Goal: Task Accomplishment & Management: Complete application form

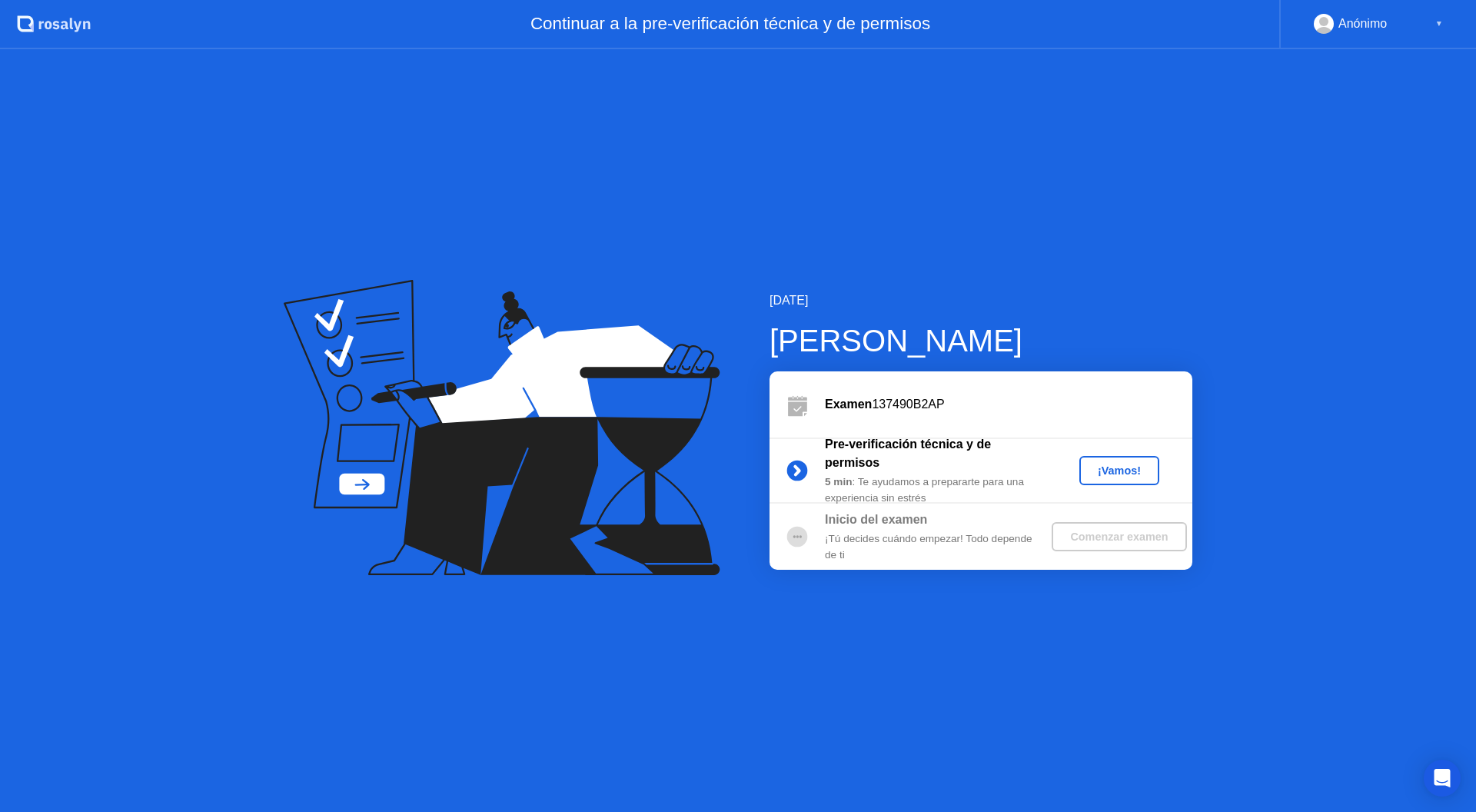
click at [1102, 465] on div "¡Vamos!" at bounding box center [1119, 470] width 68 height 12
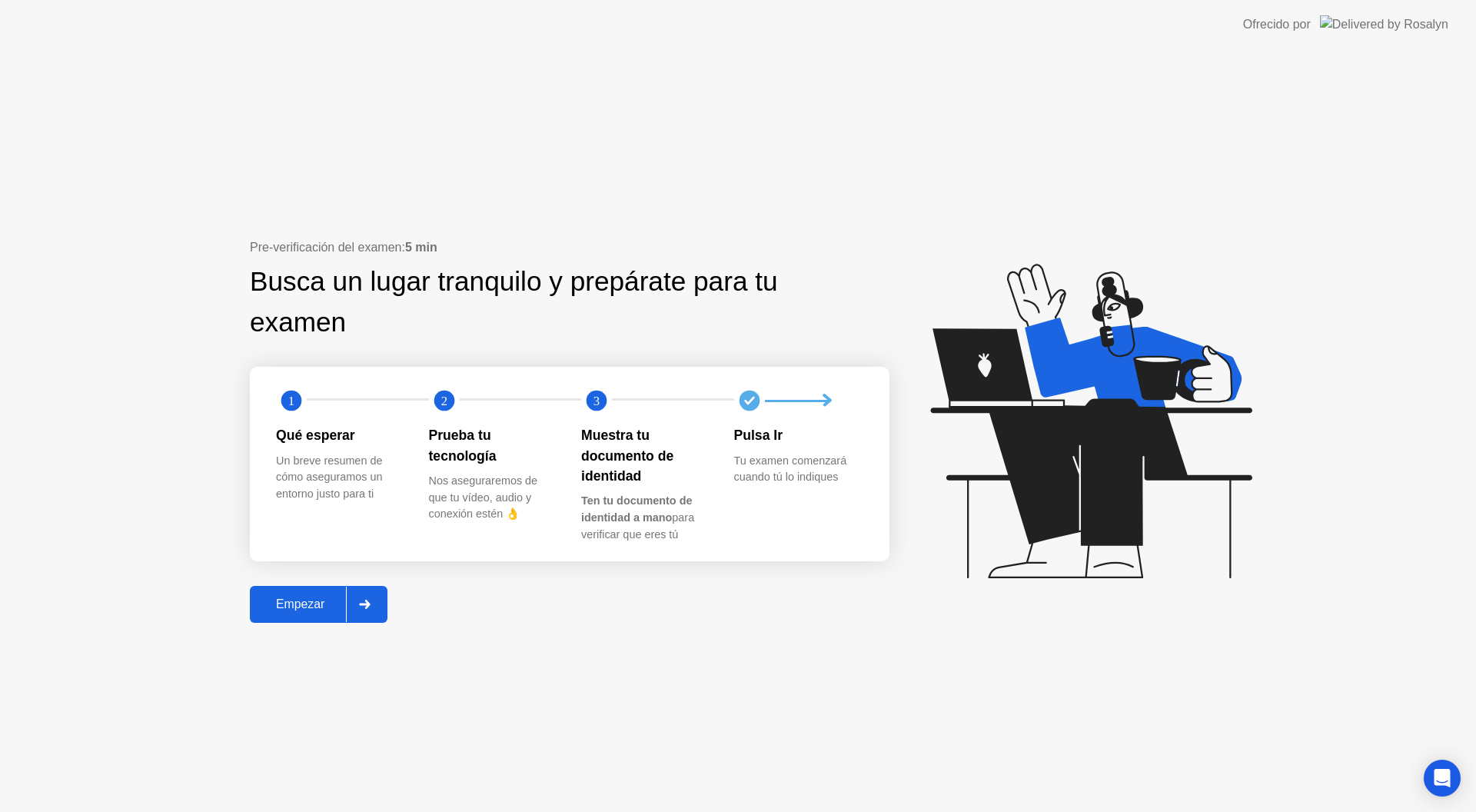
click at [320, 611] on div "Empezar" at bounding box center [300, 605] width 91 height 14
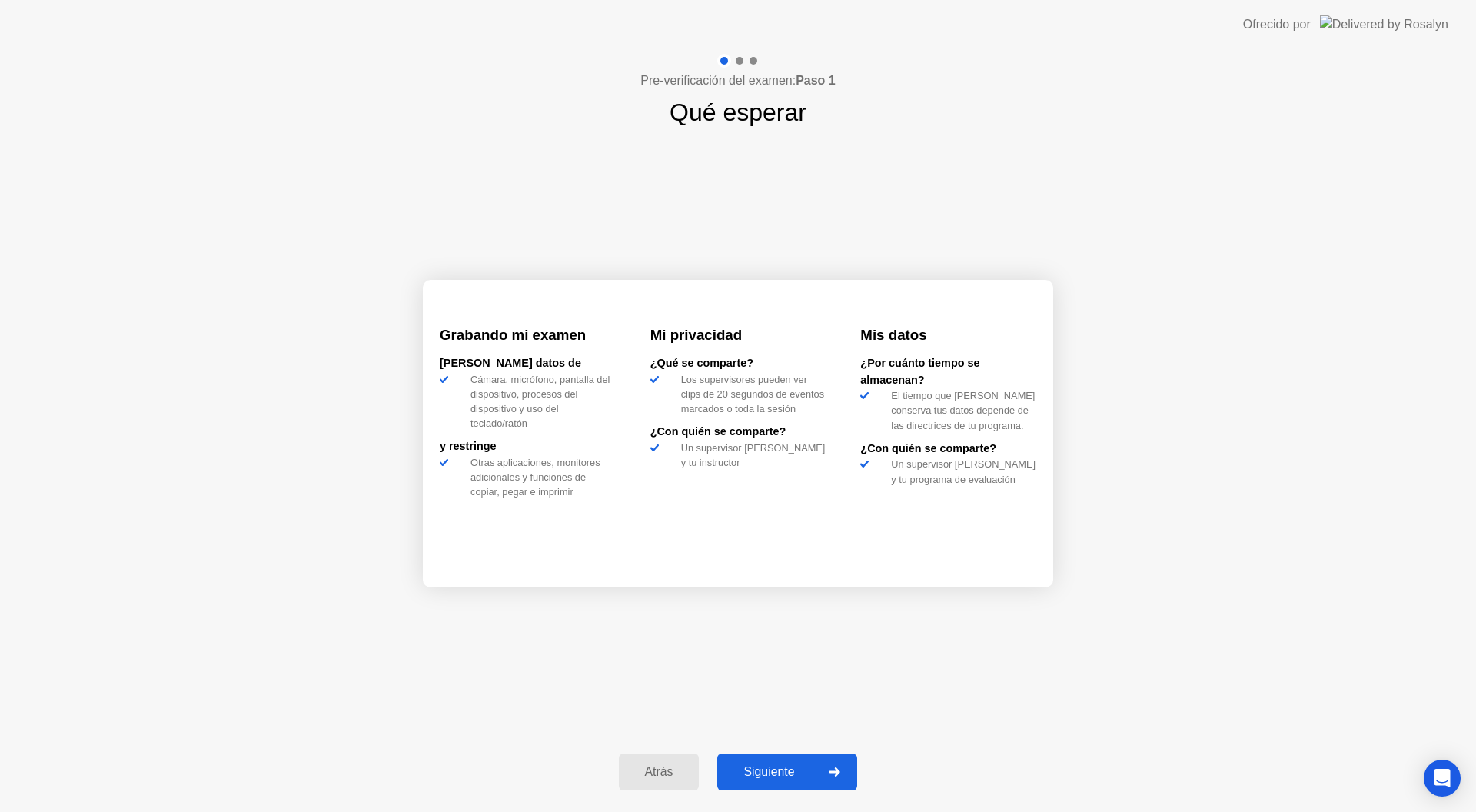
click at [774, 770] on div "Siguiente" at bounding box center [768, 771] width 94 height 14
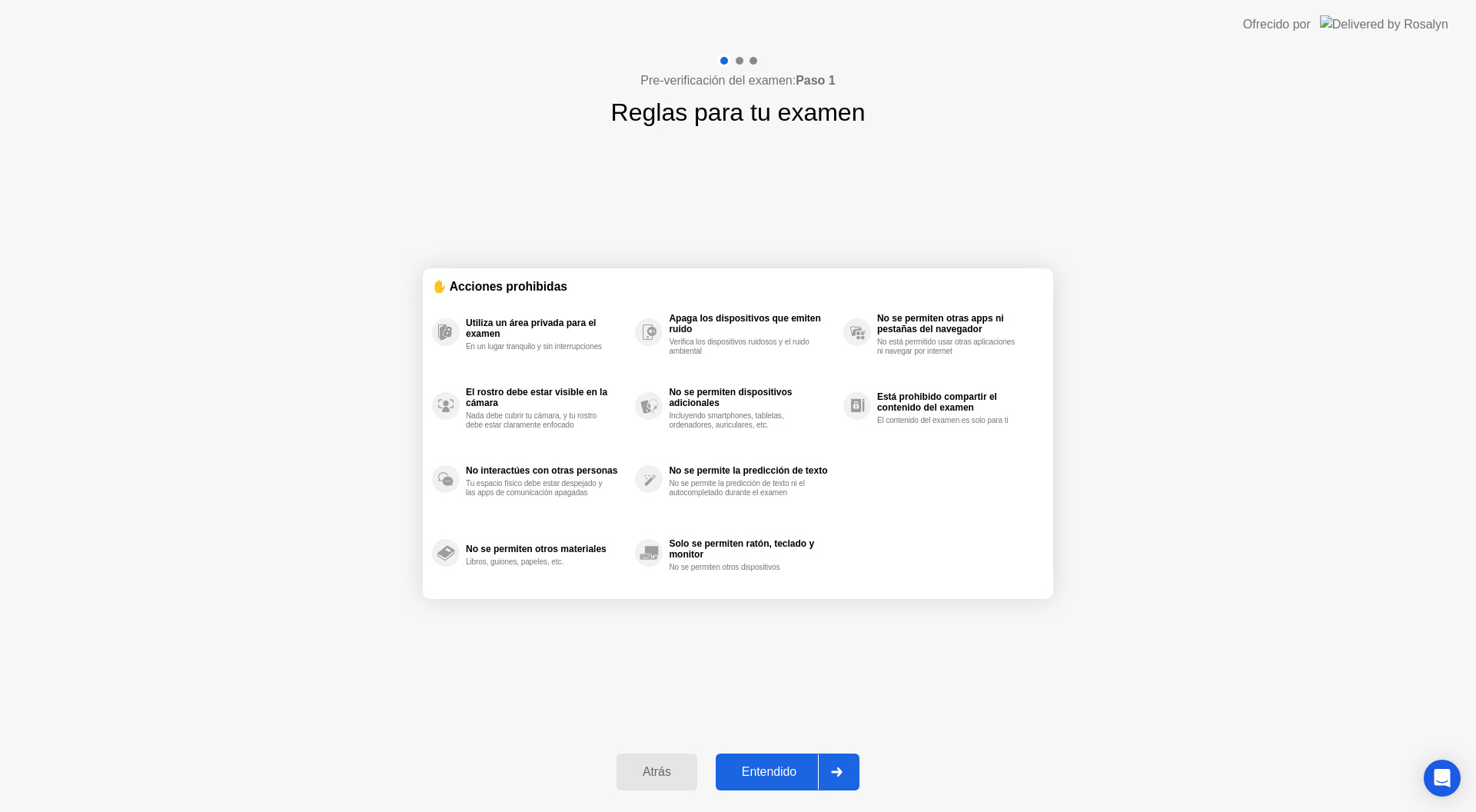
click at [761, 777] on div "Entendido" at bounding box center [768, 771] width 98 height 14
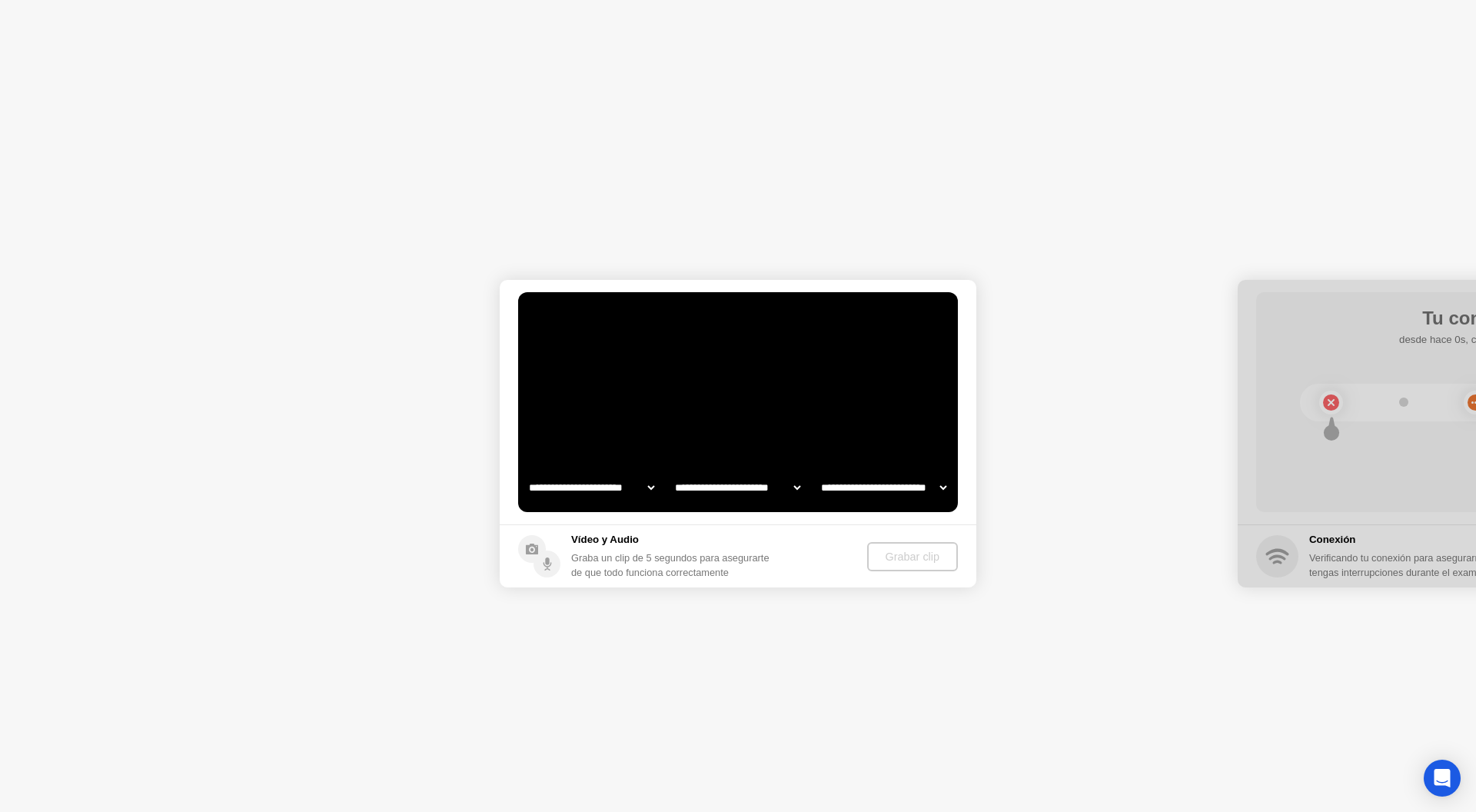
select select "**********"
select select "*******"
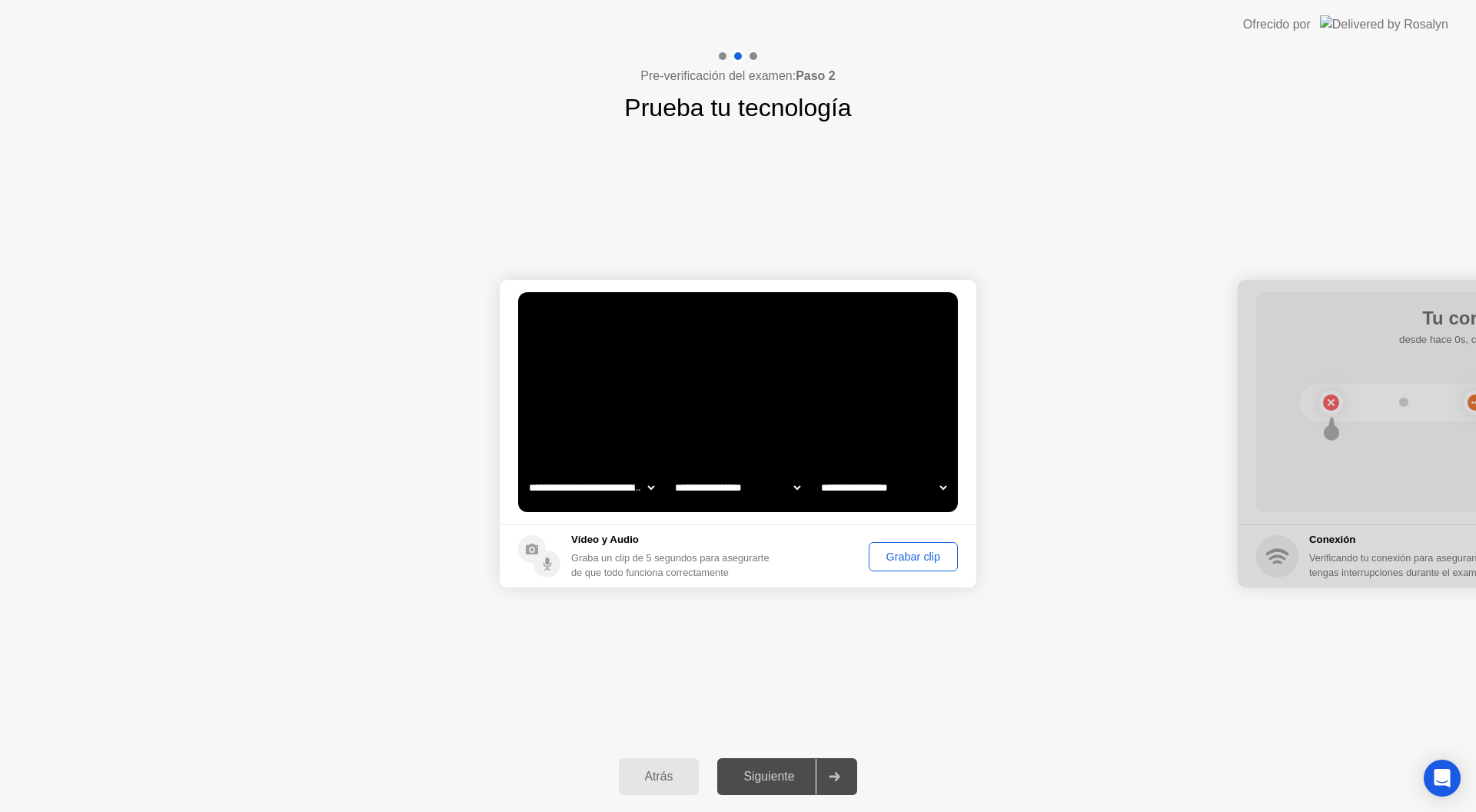
click at [918, 564] on button "Grabar clip" at bounding box center [913, 556] width 89 height 29
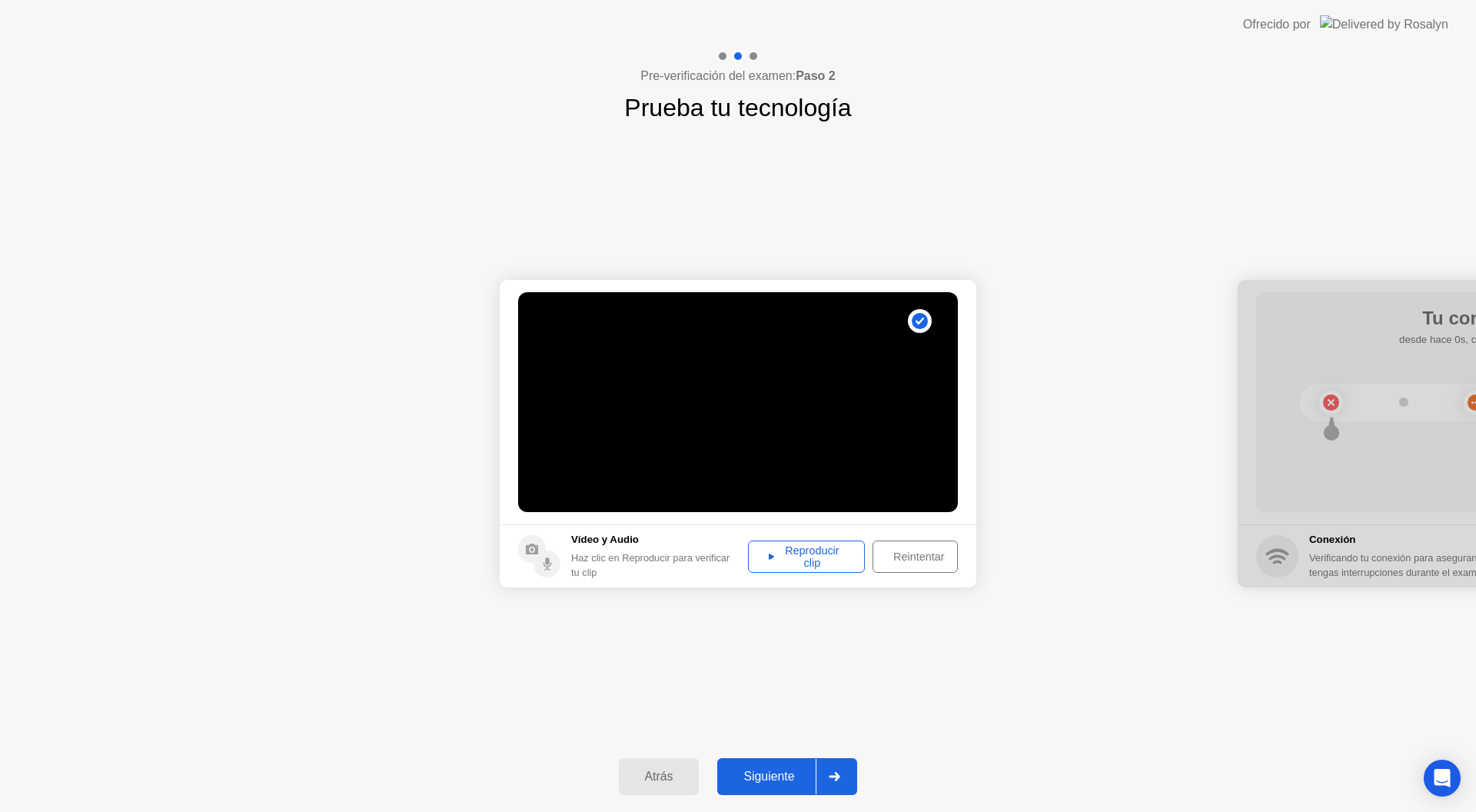
click at [812, 558] on div "Reproducir clip" at bounding box center [807, 557] width 106 height 25
click at [768, 783] on div "Siguiente" at bounding box center [768, 776] width 94 height 14
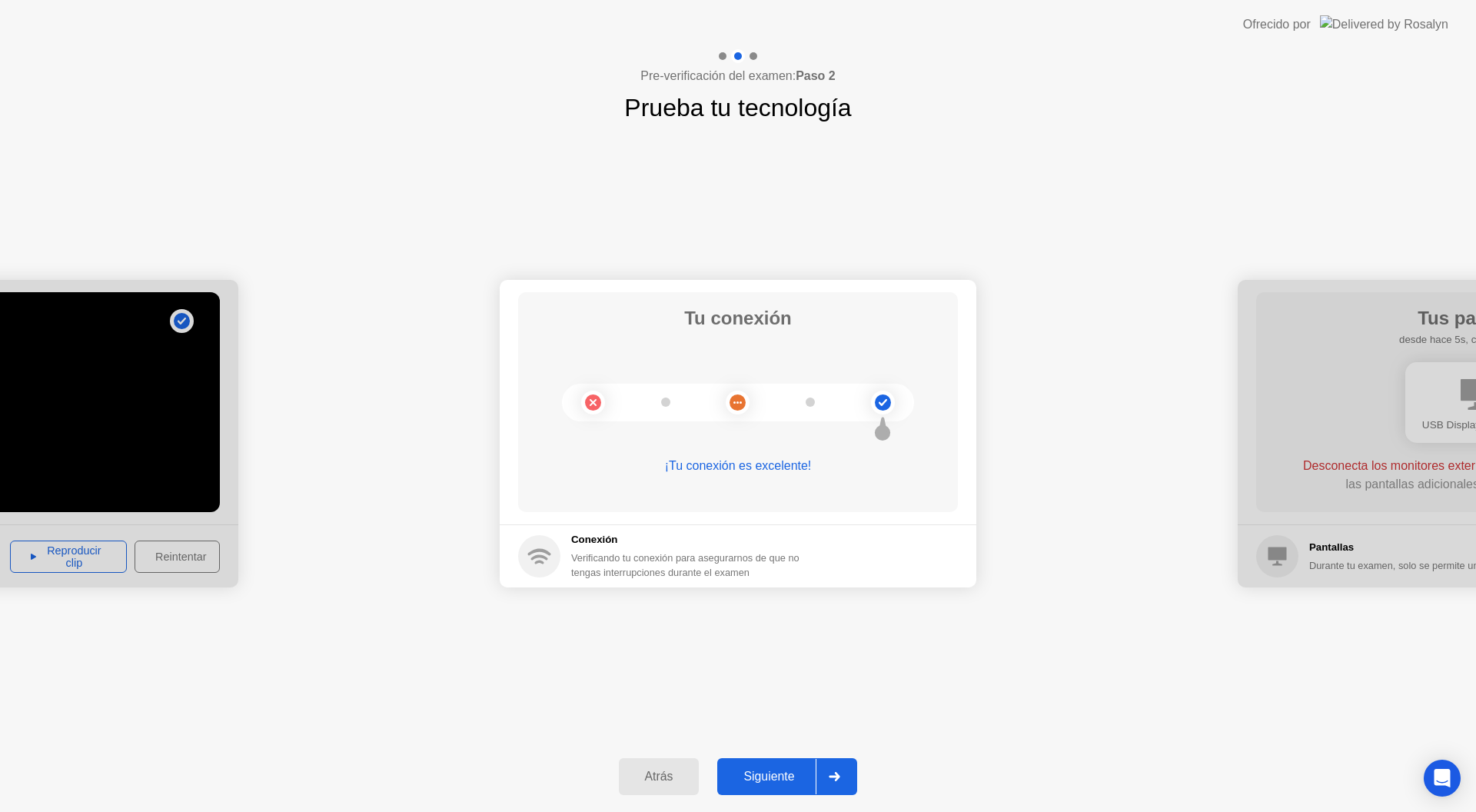
click at [792, 778] on div "Siguiente" at bounding box center [768, 776] width 94 height 14
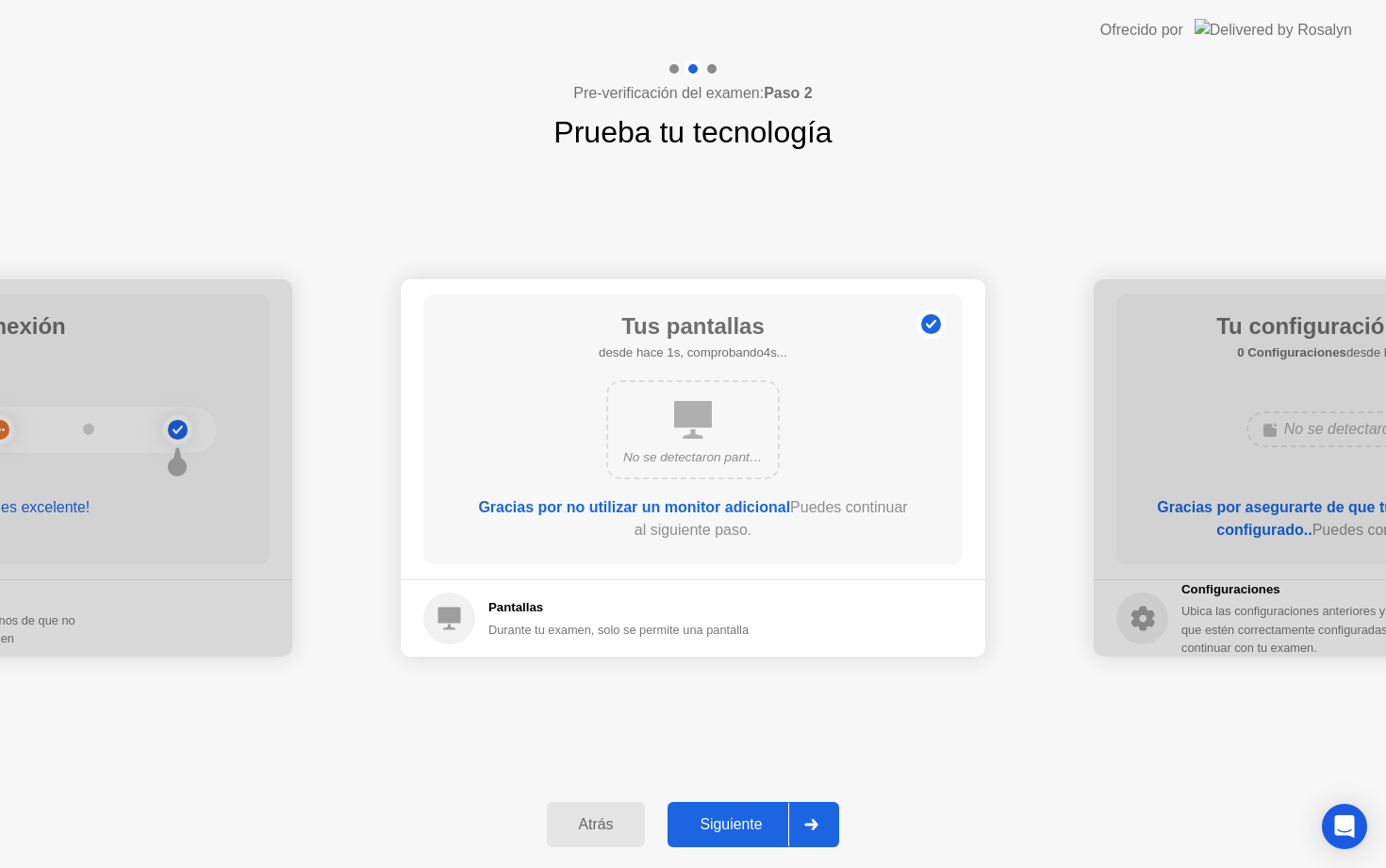
click at [585, 827] on div "Atrás" at bounding box center [596, 824] width 88 height 17
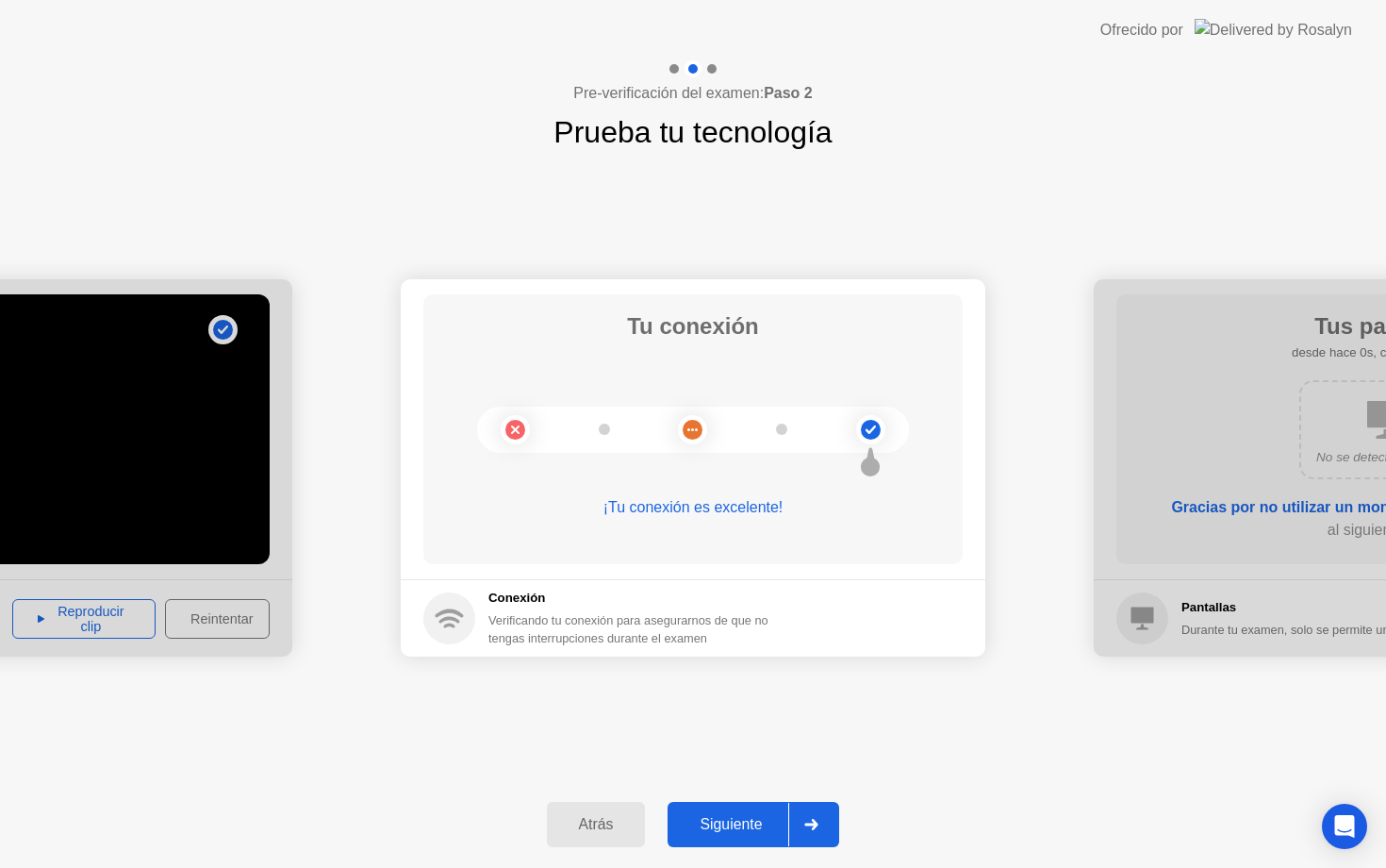
click at [585, 827] on div "Atrás" at bounding box center [596, 824] width 88 height 17
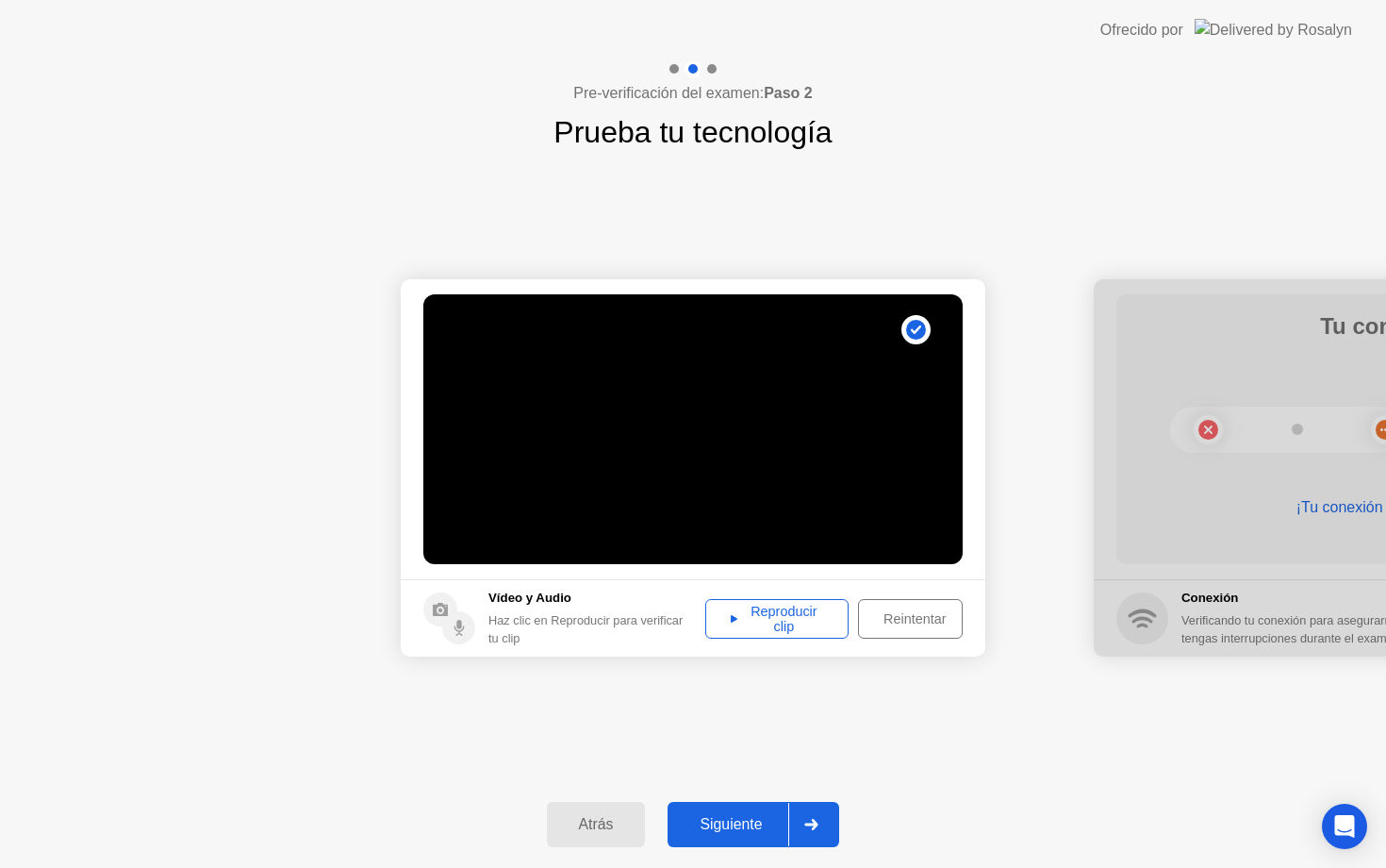
click at [883, 622] on div "Reintentar" at bounding box center [915, 619] width 100 height 15
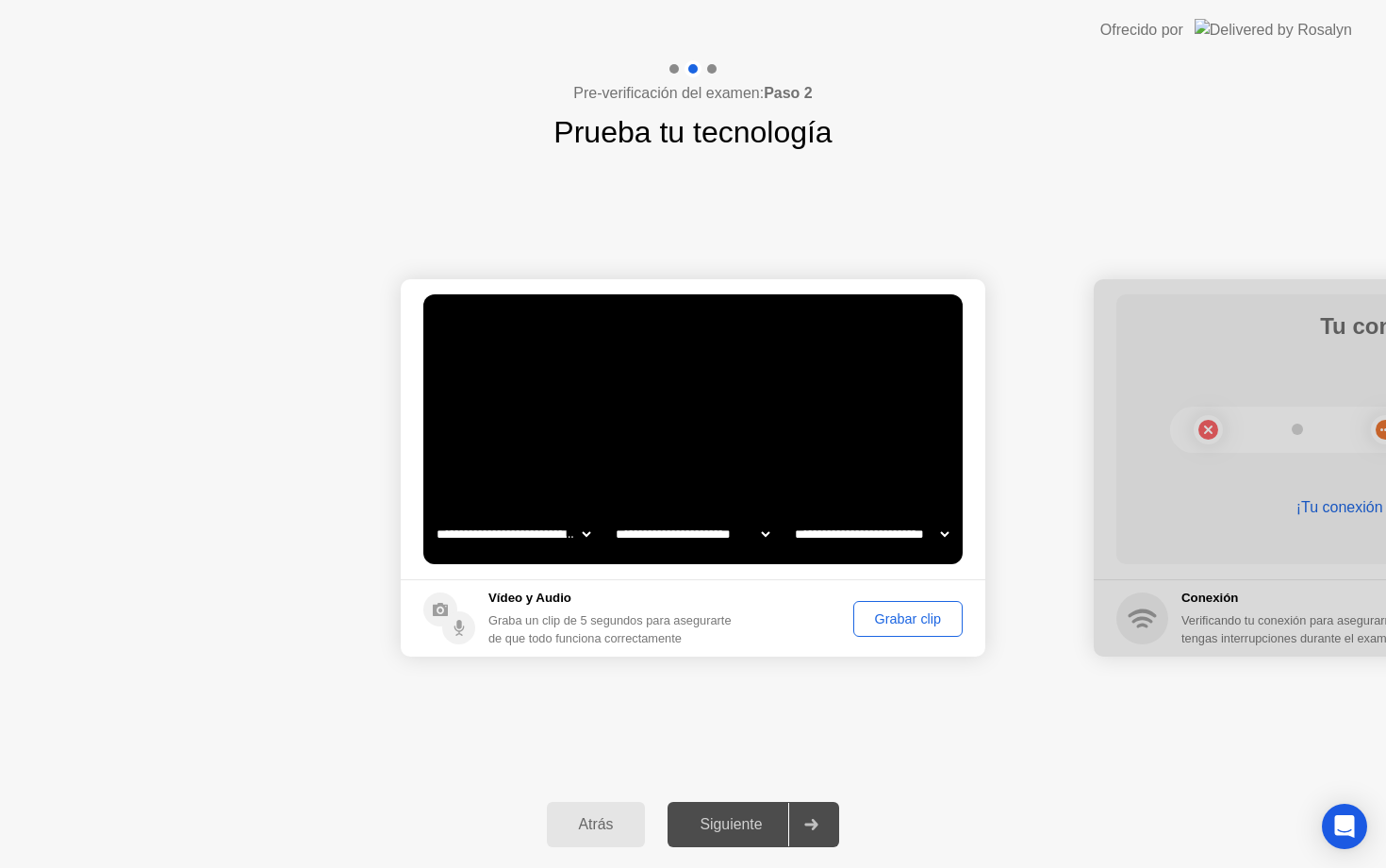
click at [814, 838] on div at bounding box center [811, 824] width 45 height 43
click at [913, 612] on div "Grabar clip" at bounding box center [908, 619] width 97 height 15
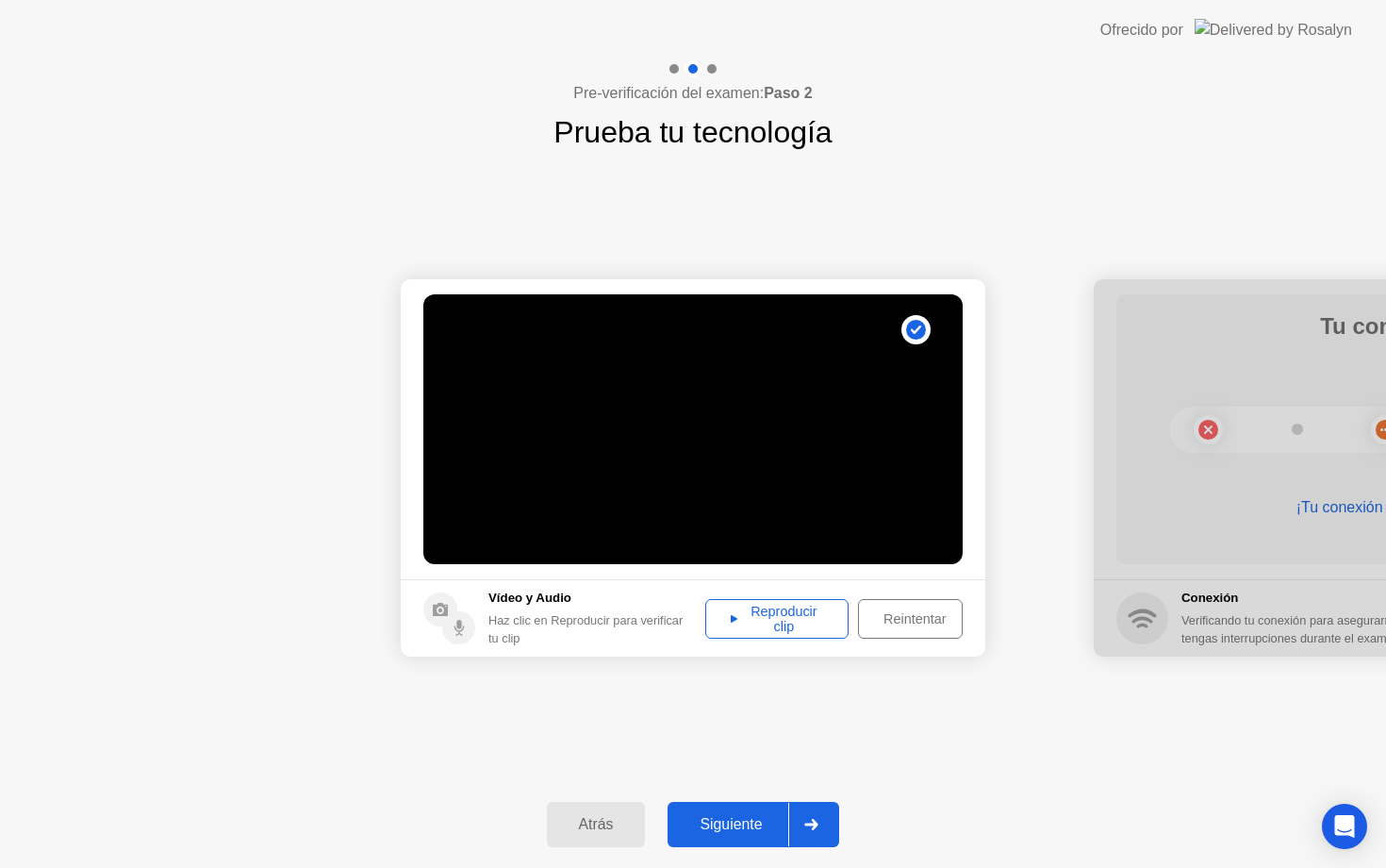
click at [826, 622] on div "Reproducir clip" at bounding box center [777, 619] width 130 height 31
click at [729, 836] on button "Siguiente" at bounding box center [753, 824] width 171 height 45
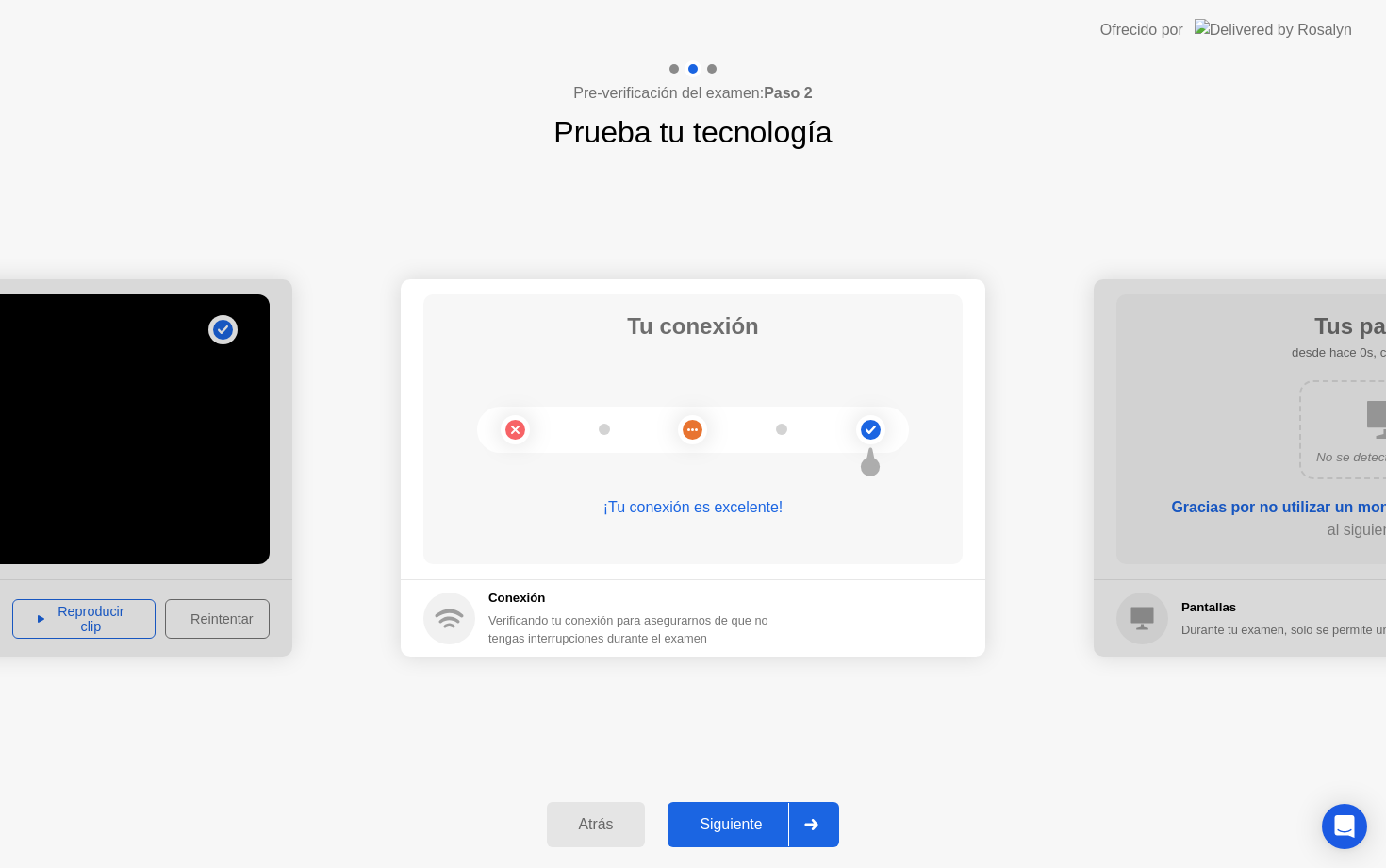
click at [729, 836] on button "Siguiente" at bounding box center [753, 824] width 171 height 45
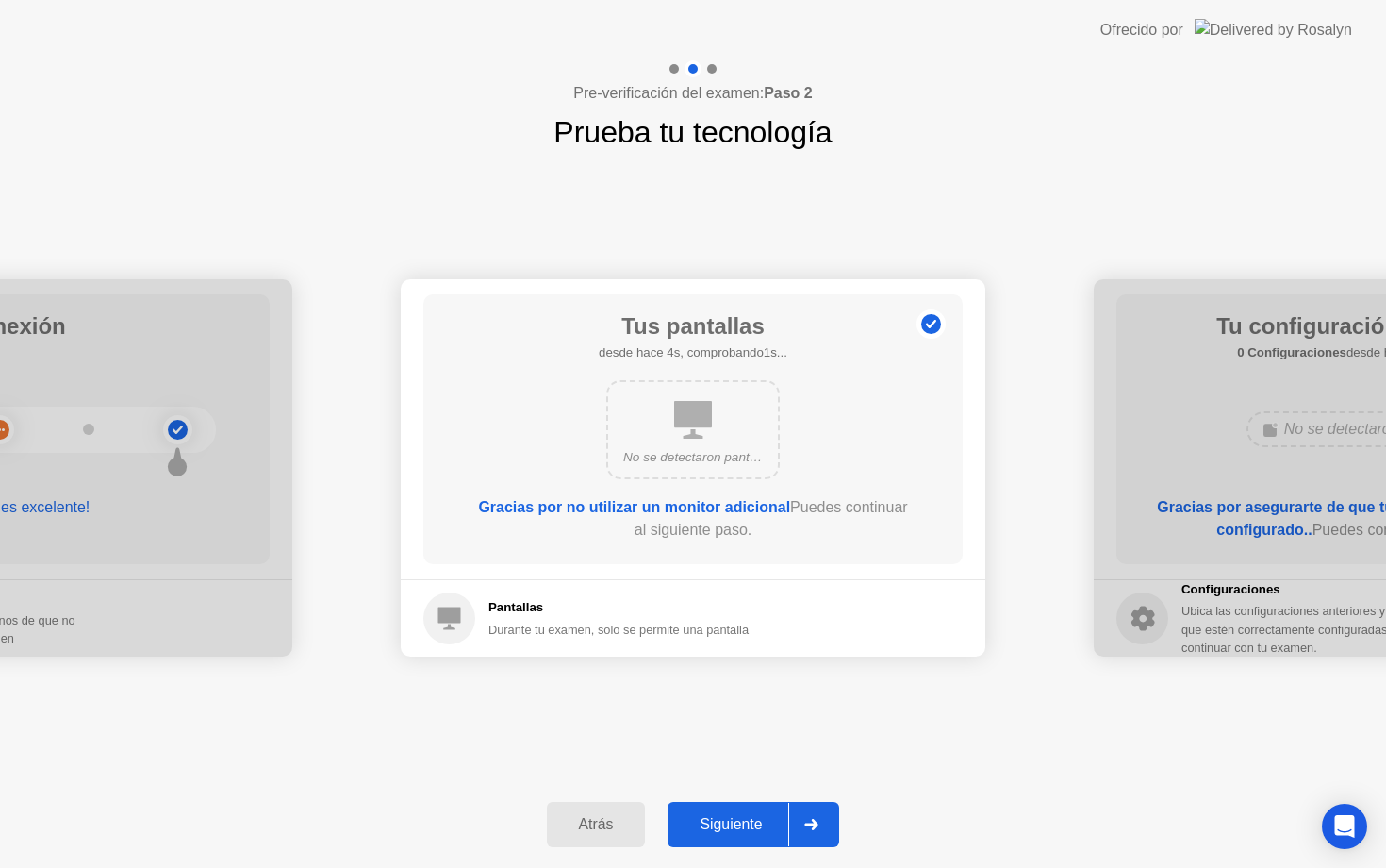
click at [755, 831] on div "Siguiente" at bounding box center [731, 824] width 115 height 17
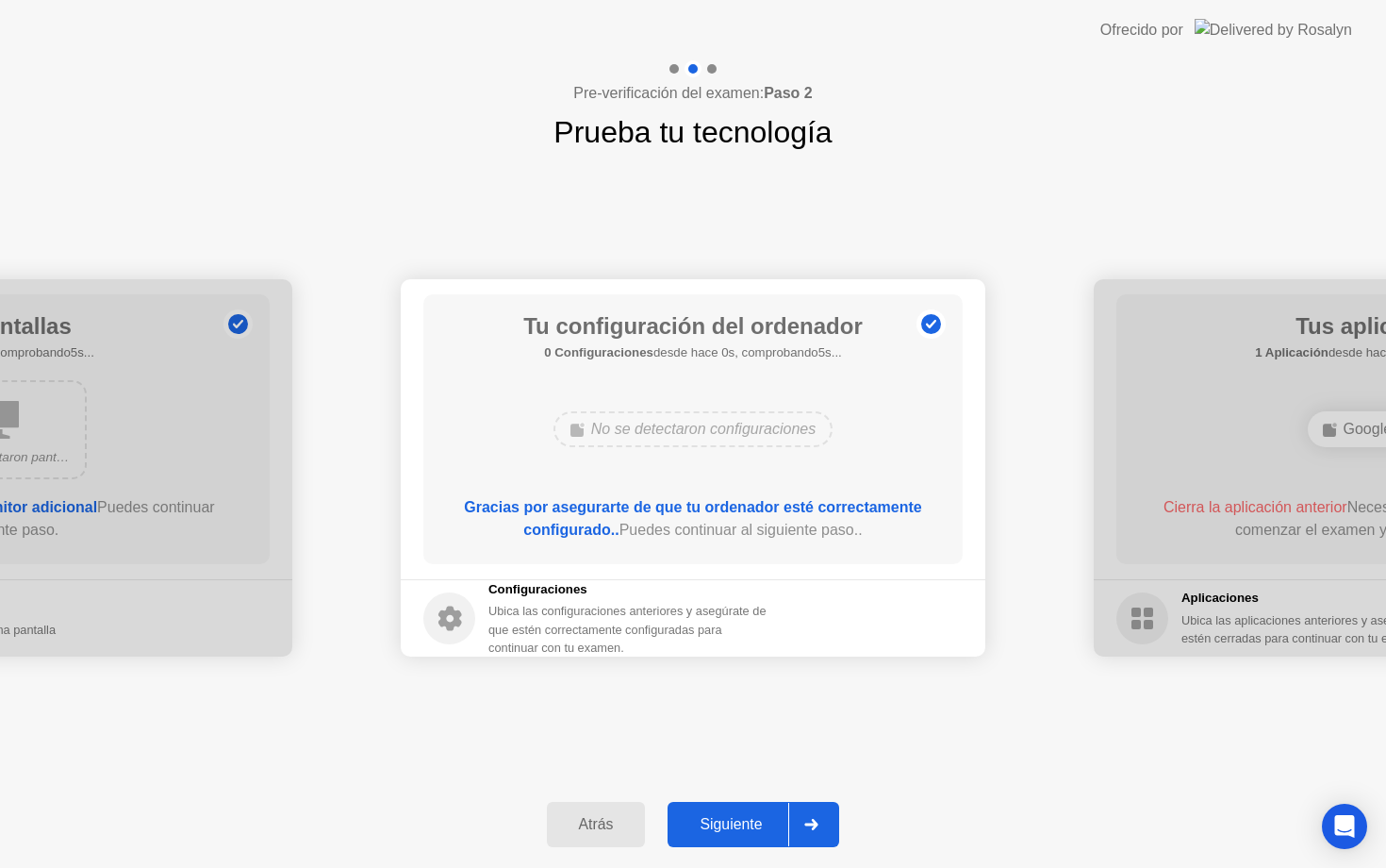
click at [752, 829] on div "Siguiente" at bounding box center [731, 824] width 115 height 17
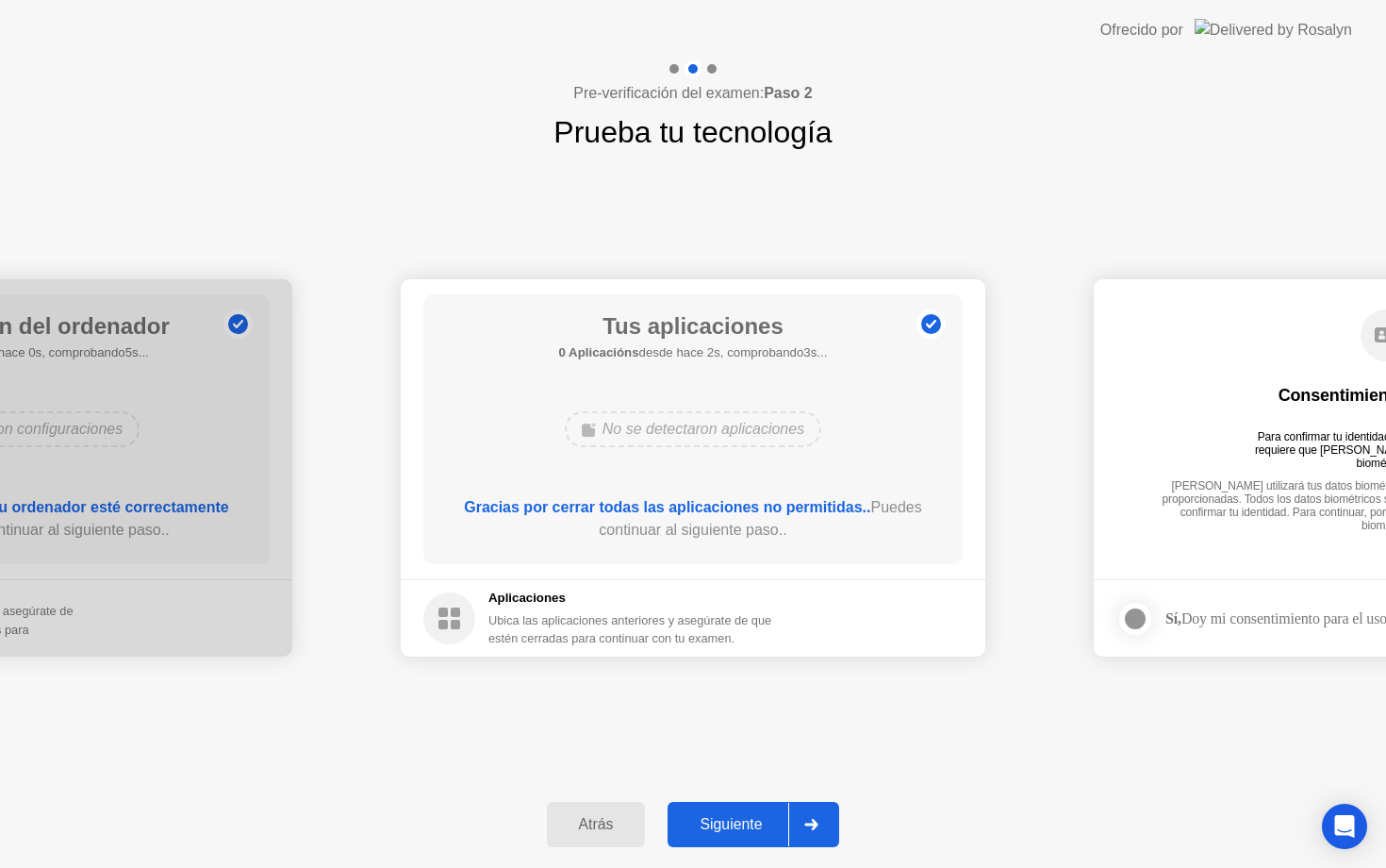
click at [744, 827] on div "Siguiente" at bounding box center [731, 824] width 115 height 17
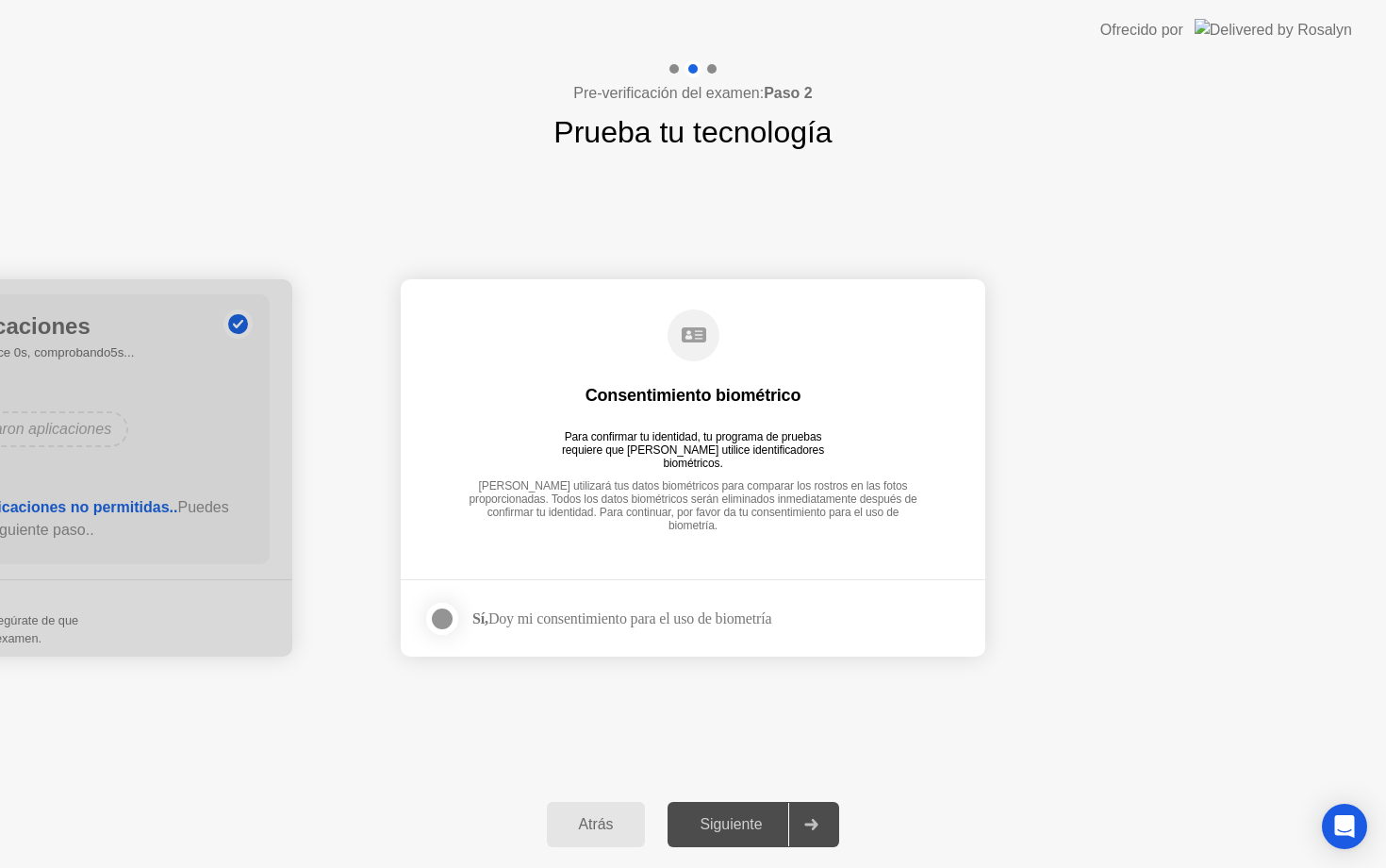
click at [447, 612] on div at bounding box center [442, 619] width 23 height 23
click at [729, 815] on div "Siguiente" at bounding box center [731, 824] width 115 height 17
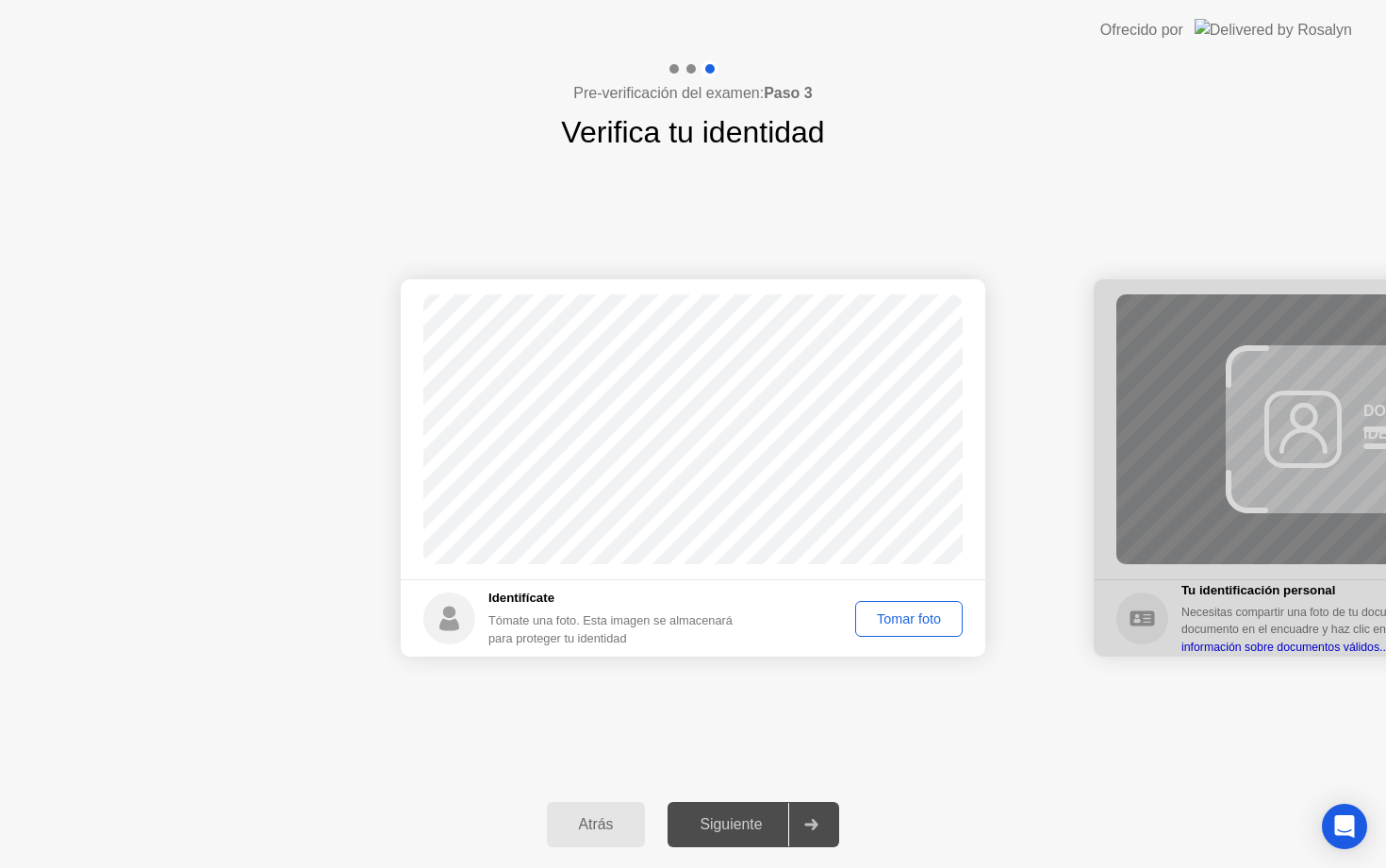
click at [872, 614] on div "Tomar foto" at bounding box center [909, 619] width 95 height 15
click at [902, 618] on div "Repetir" at bounding box center [919, 619] width 74 height 15
click at [902, 618] on div "Tomar foto" at bounding box center [909, 619] width 95 height 15
click at [726, 820] on div "Siguiente" at bounding box center [731, 824] width 115 height 17
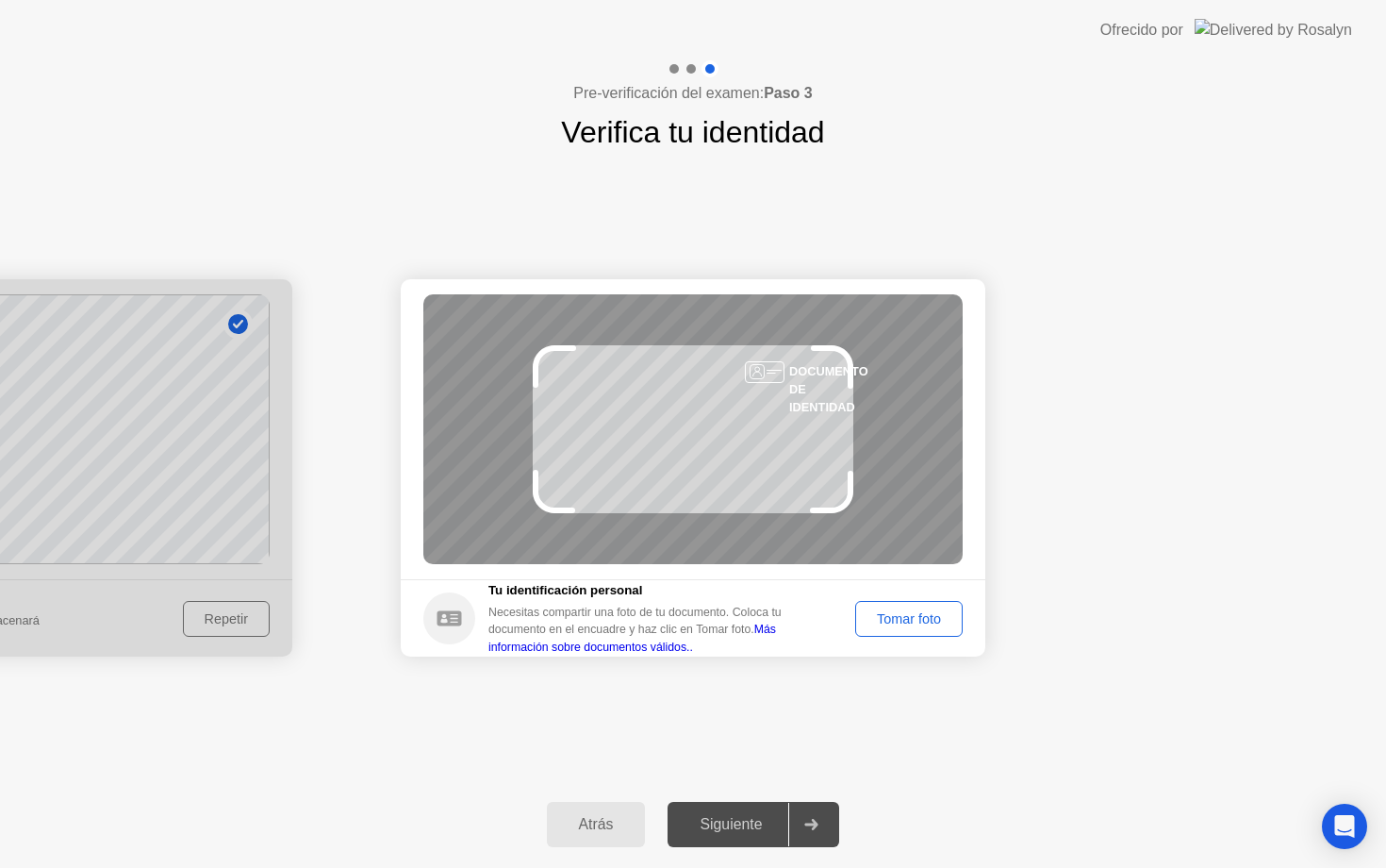
click at [910, 629] on button "Tomar foto" at bounding box center [909, 618] width 107 height 35
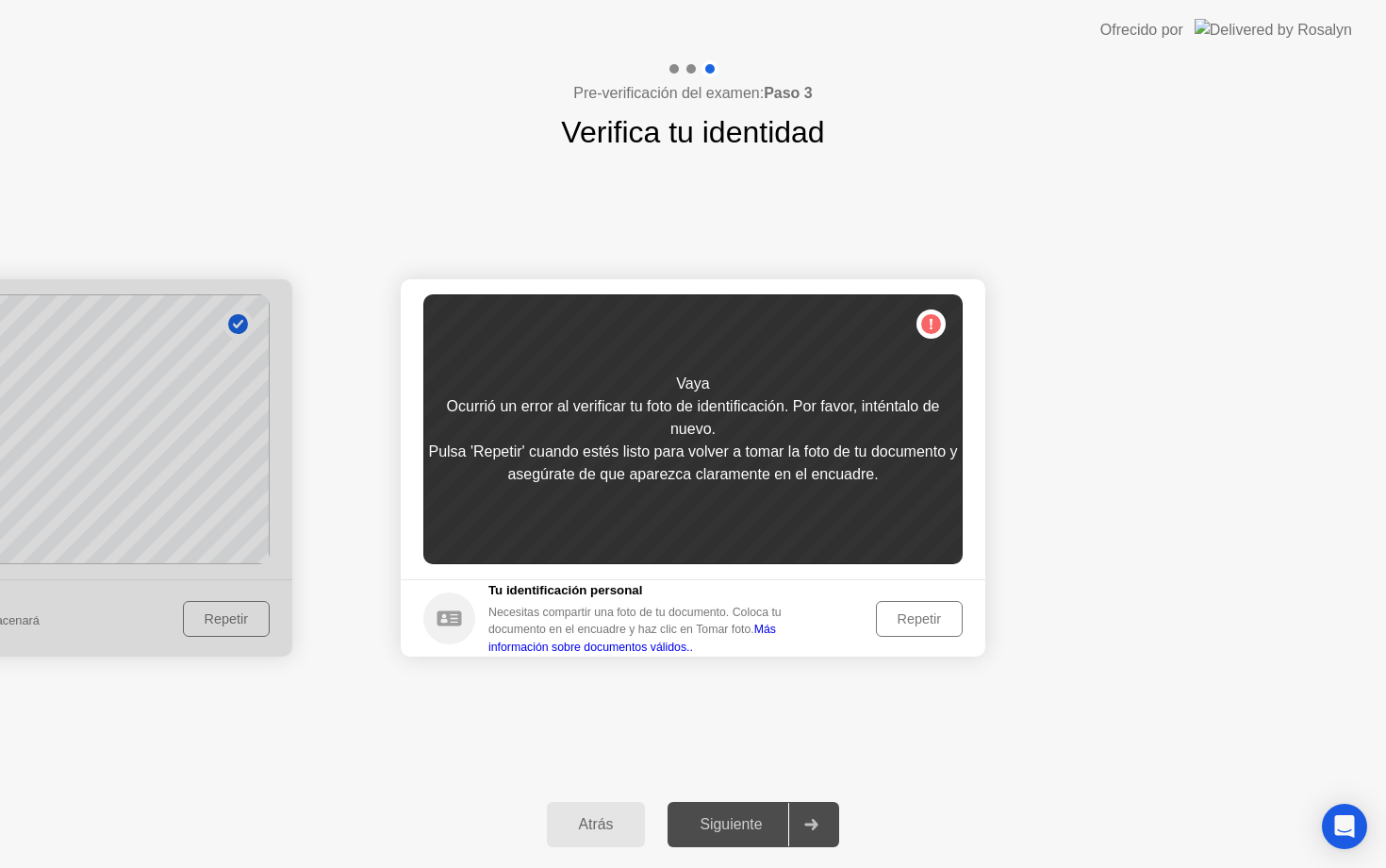
click at [934, 622] on div "Repetir" at bounding box center [919, 619] width 74 height 15
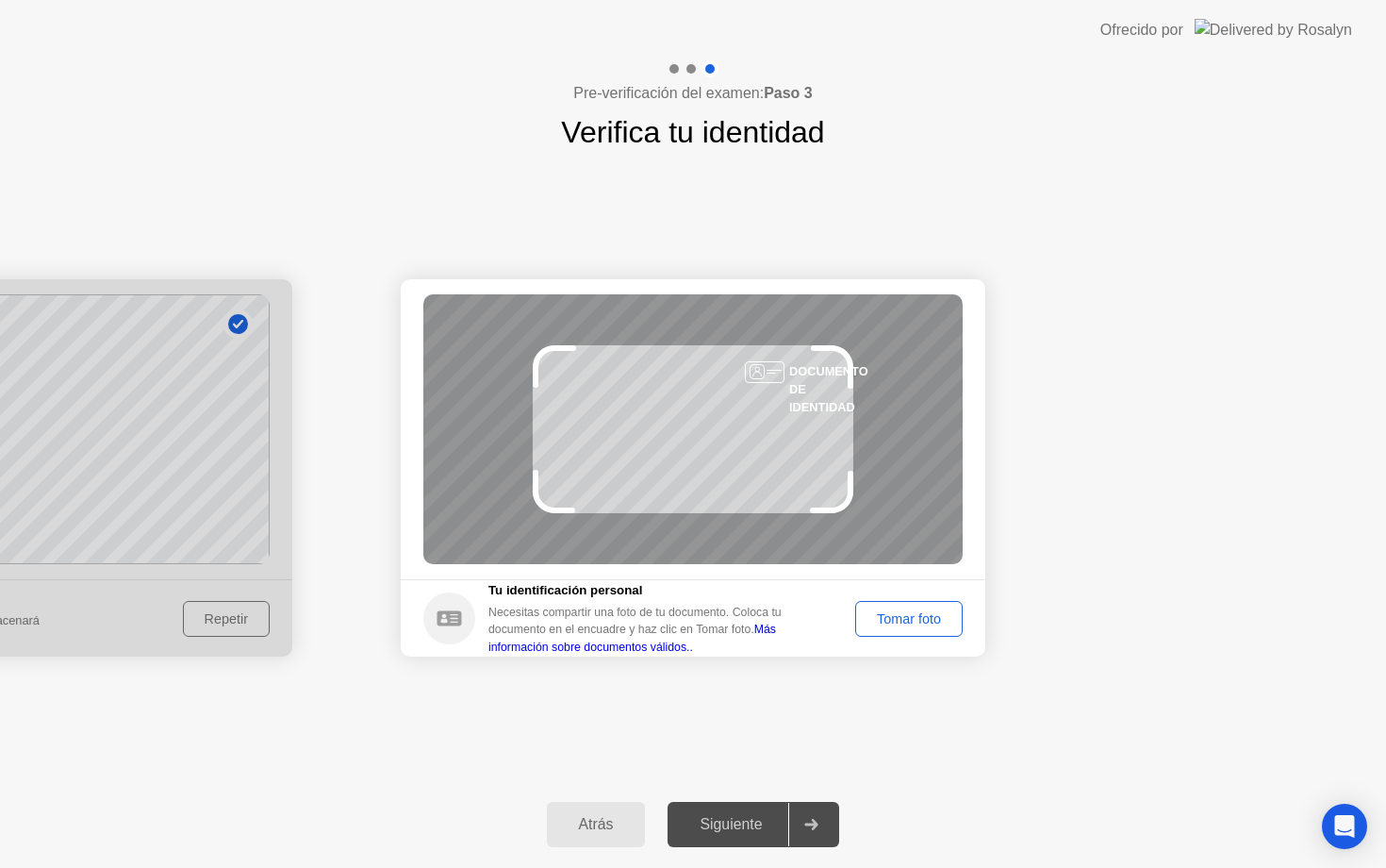
click at [928, 625] on div "Tomar foto" at bounding box center [909, 619] width 95 height 15
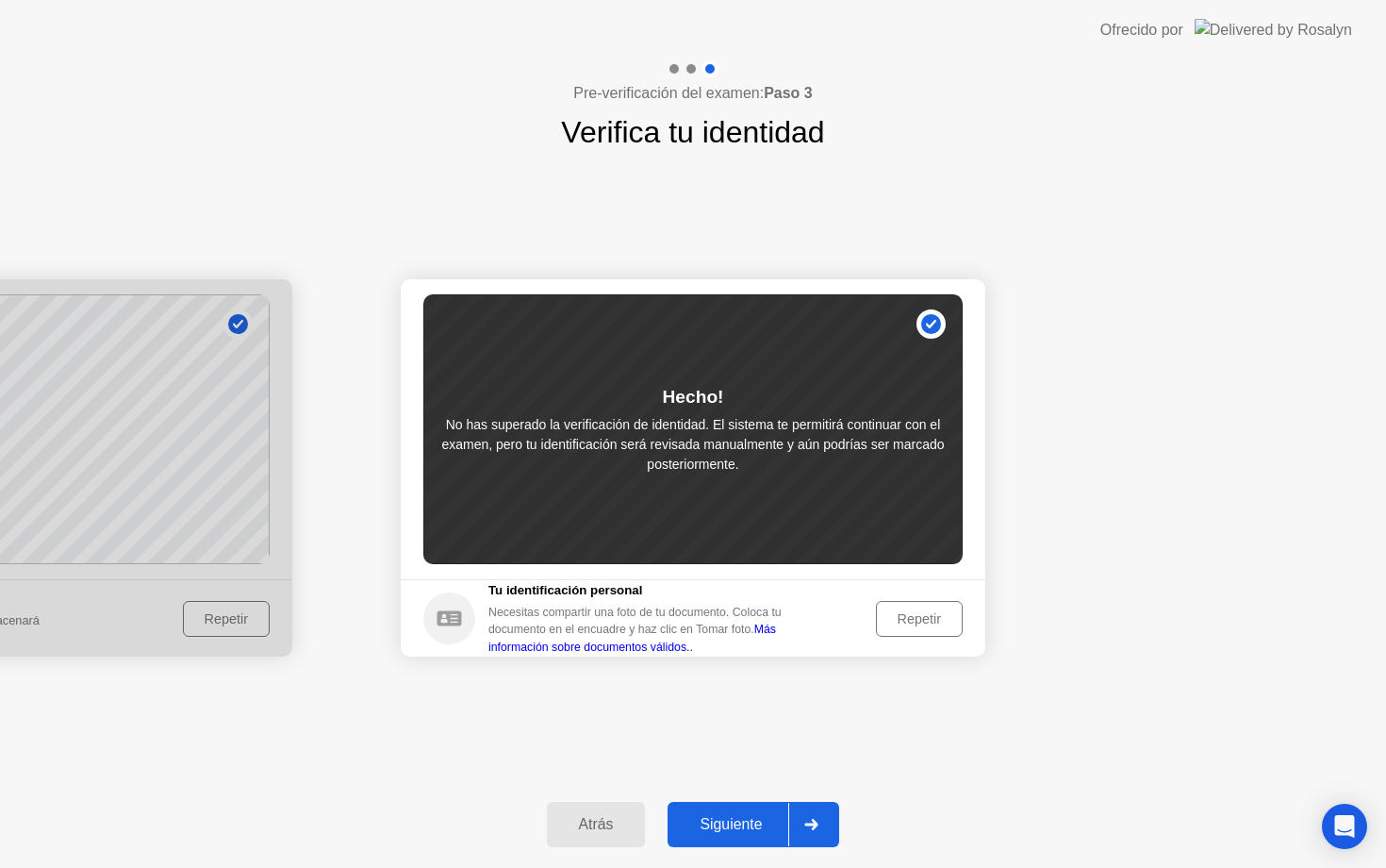
click at [934, 623] on div "Repetir" at bounding box center [919, 619] width 74 height 15
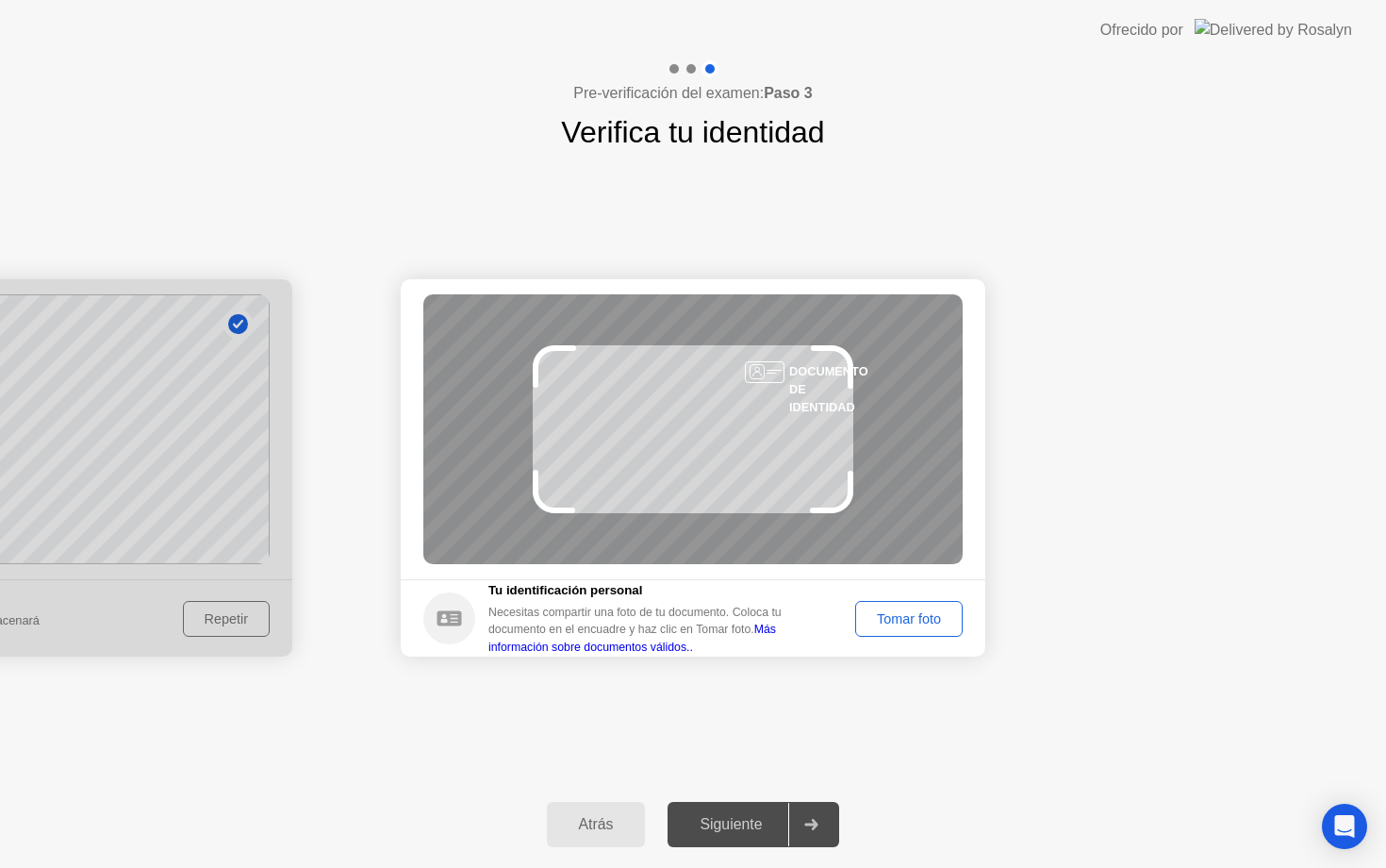
click at [884, 617] on div "Tomar foto" at bounding box center [909, 619] width 95 height 15
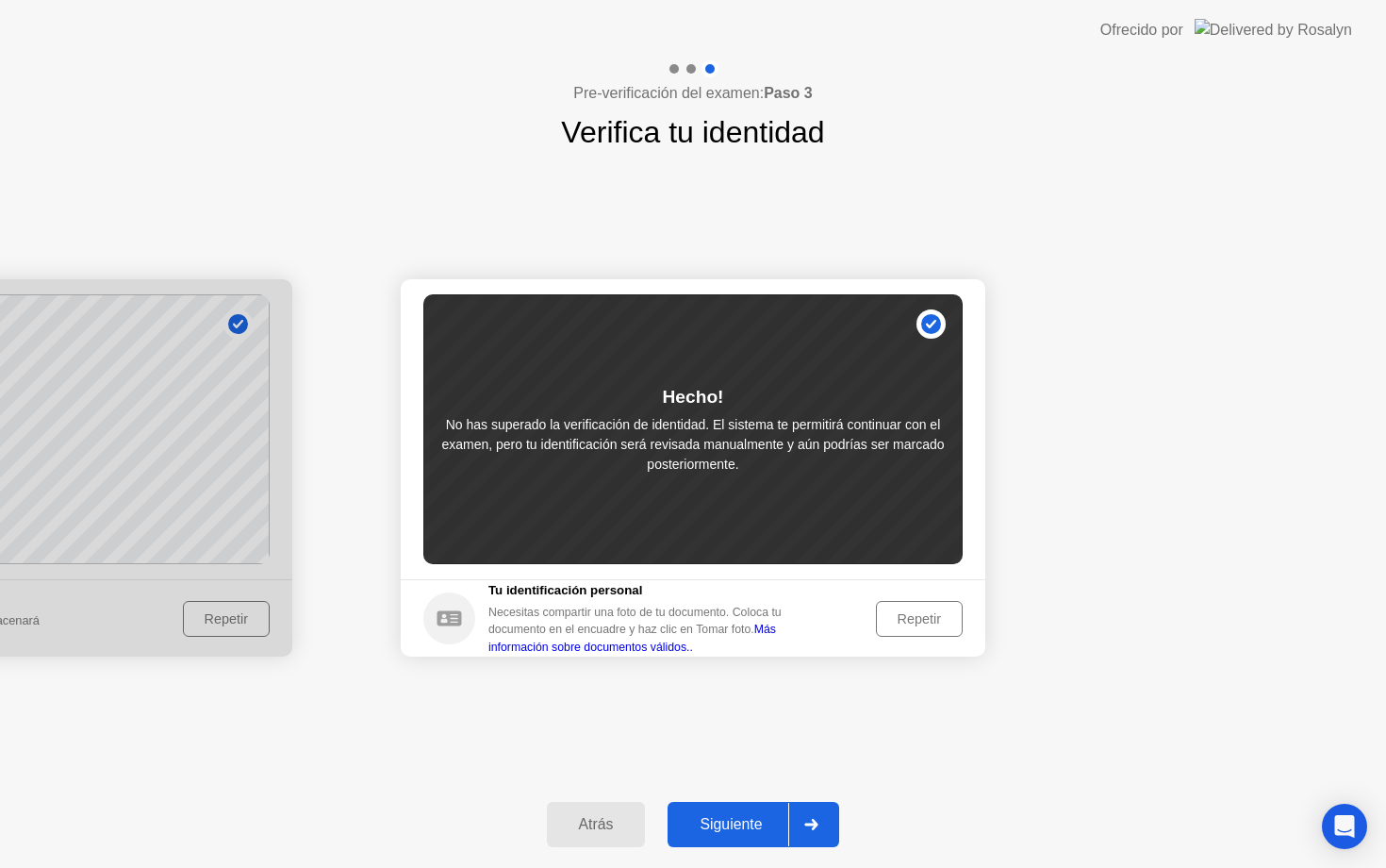
click at [761, 810] on button "Siguiente" at bounding box center [753, 824] width 171 height 45
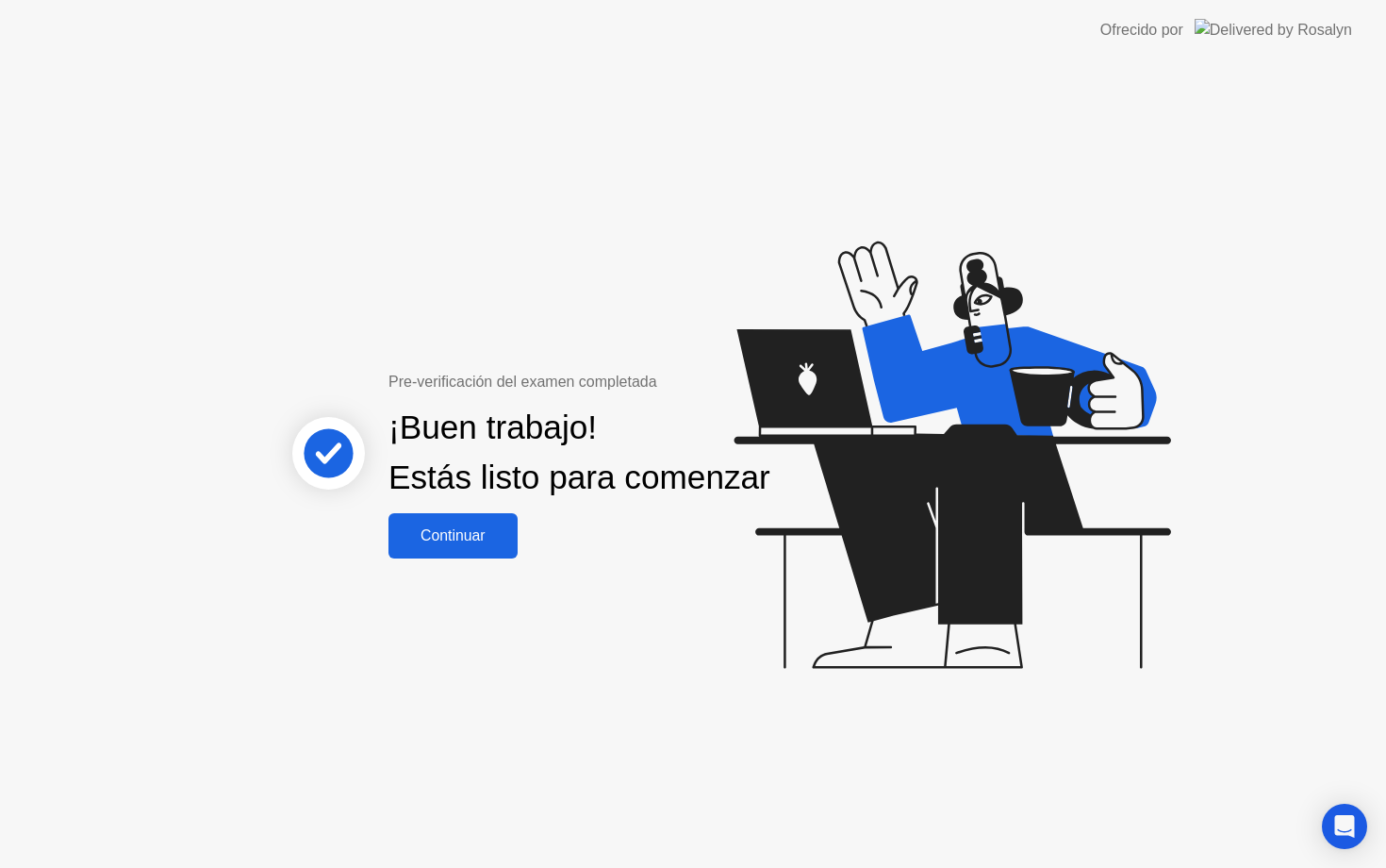
click at [471, 545] on div "Continuar" at bounding box center [453, 536] width 118 height 17
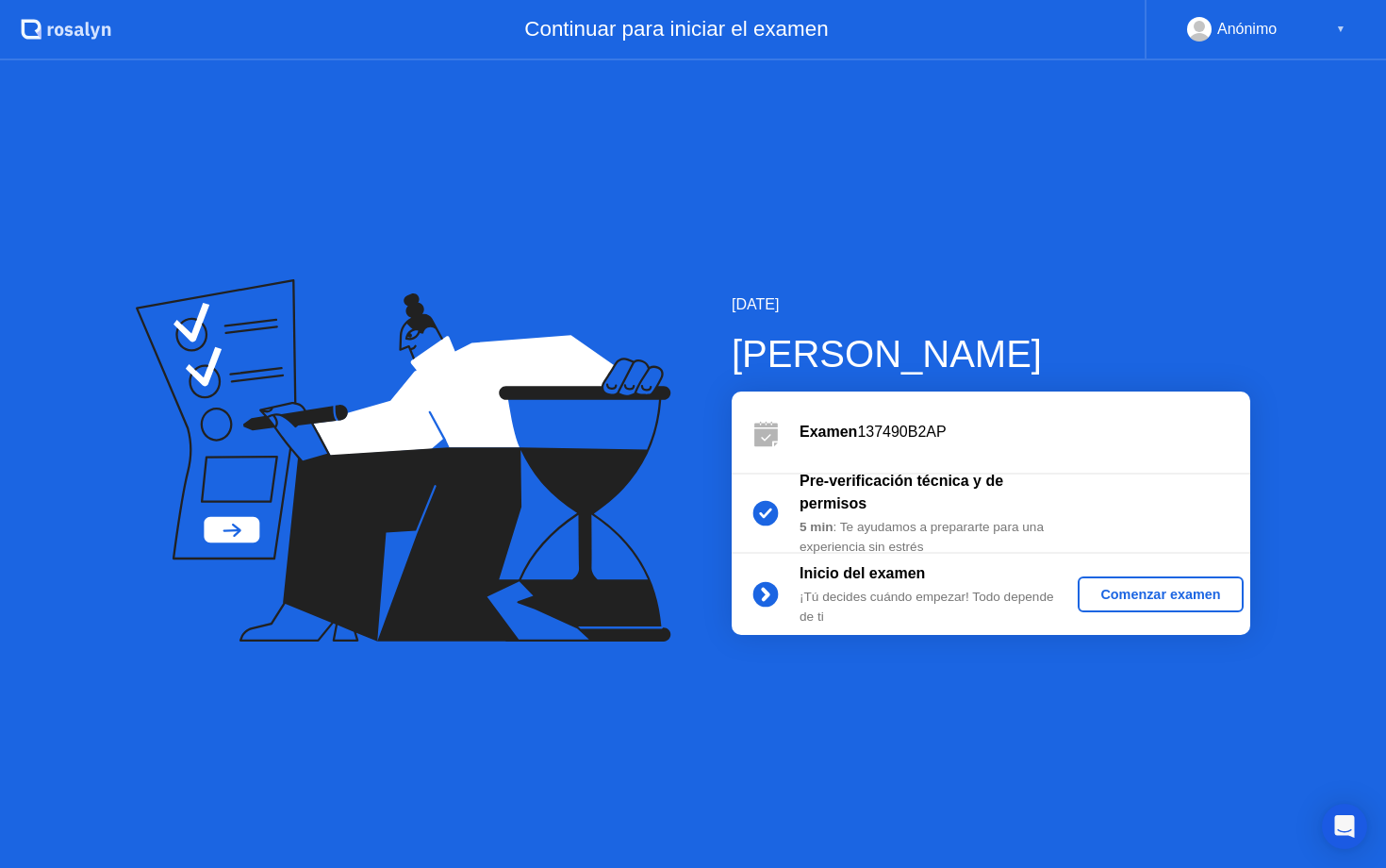
click at [1139, 602] on div "Comenzar examen" at bounding box center [1160, 594] width 150 height 15
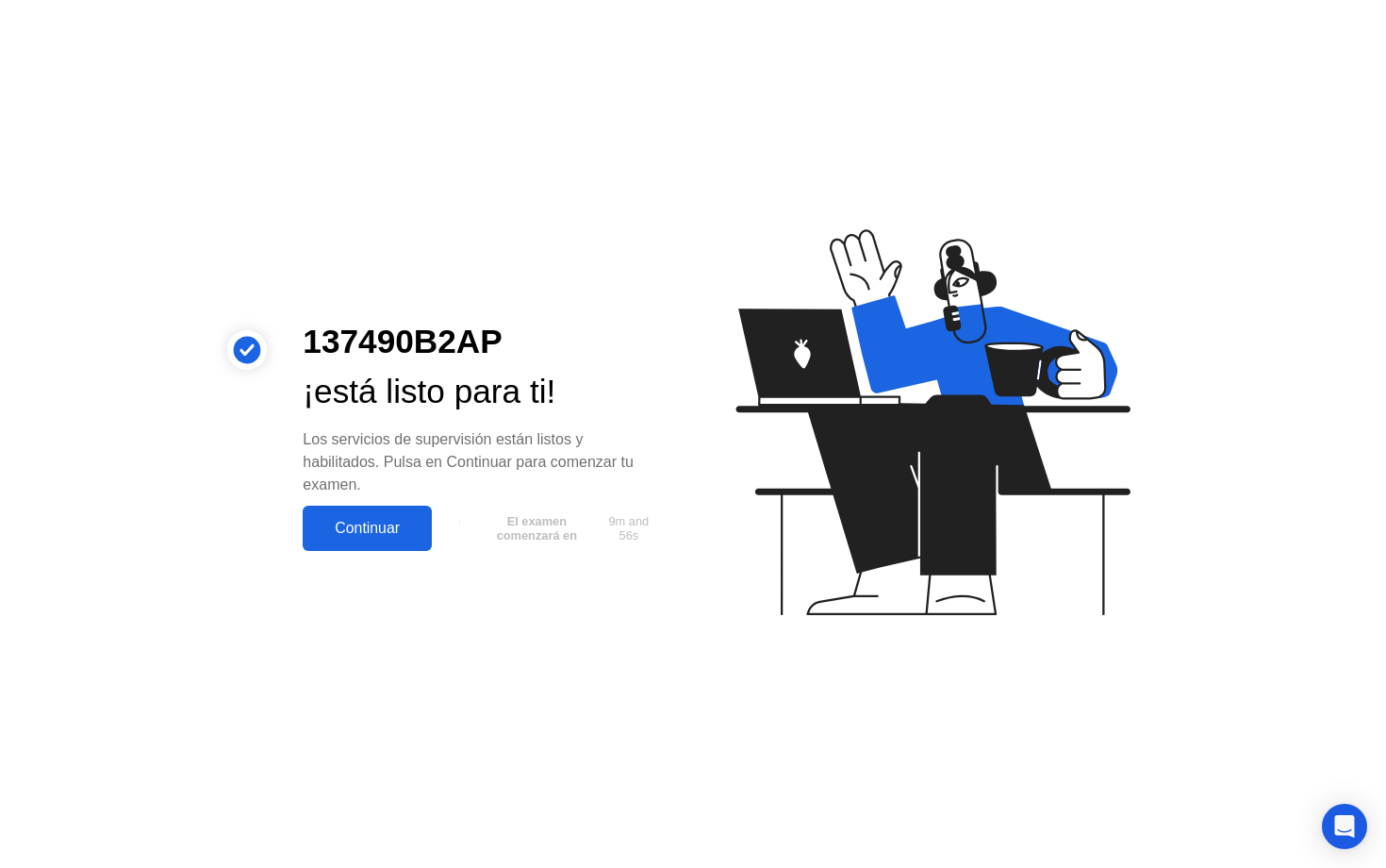
click at [369, 536] on div "Continuar" at bounding box center [367, 528] width 118 height 17
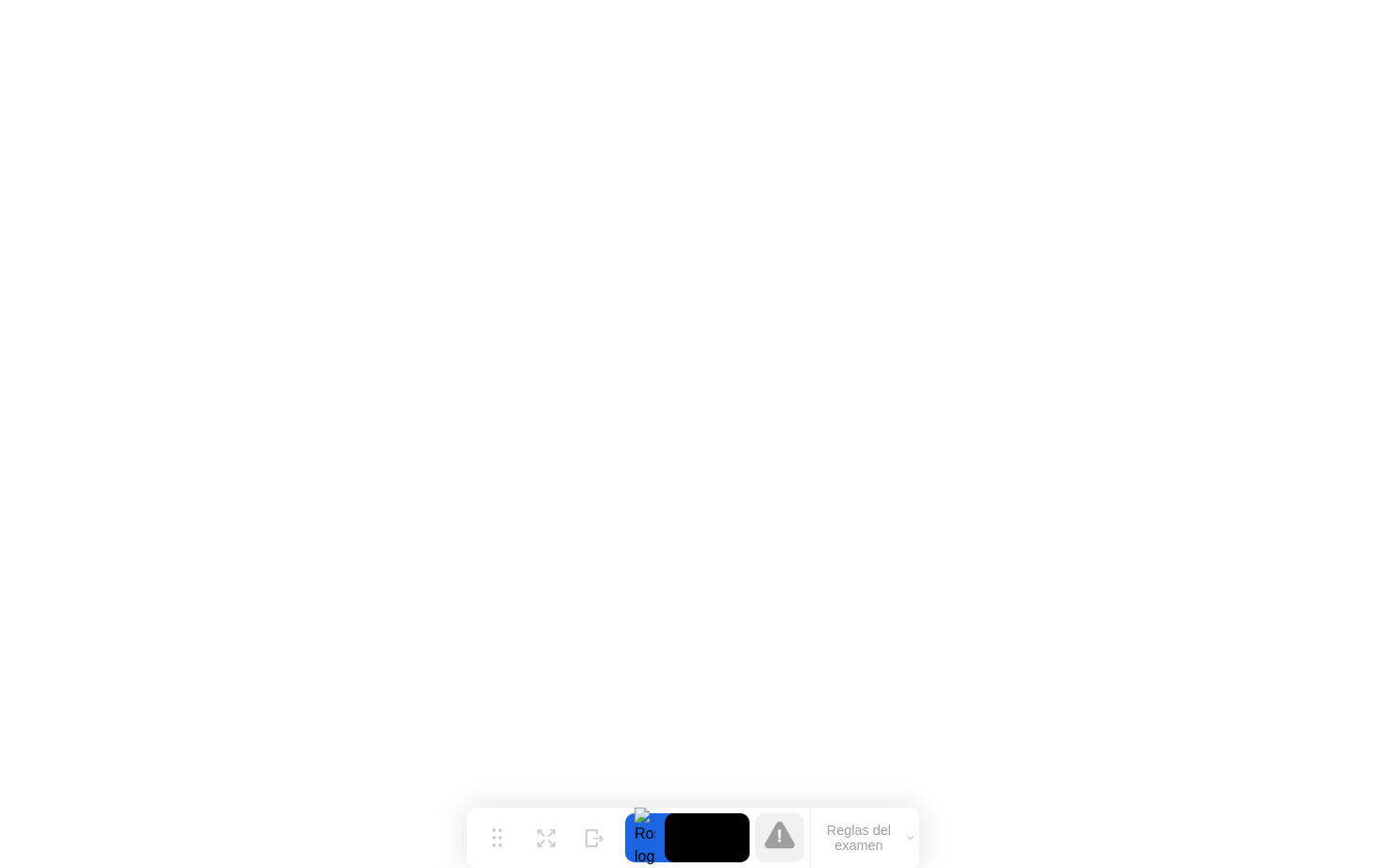
click at [861, 837] on button "Reglas del examen" at bounding box center [864, 837] width 108 height 33
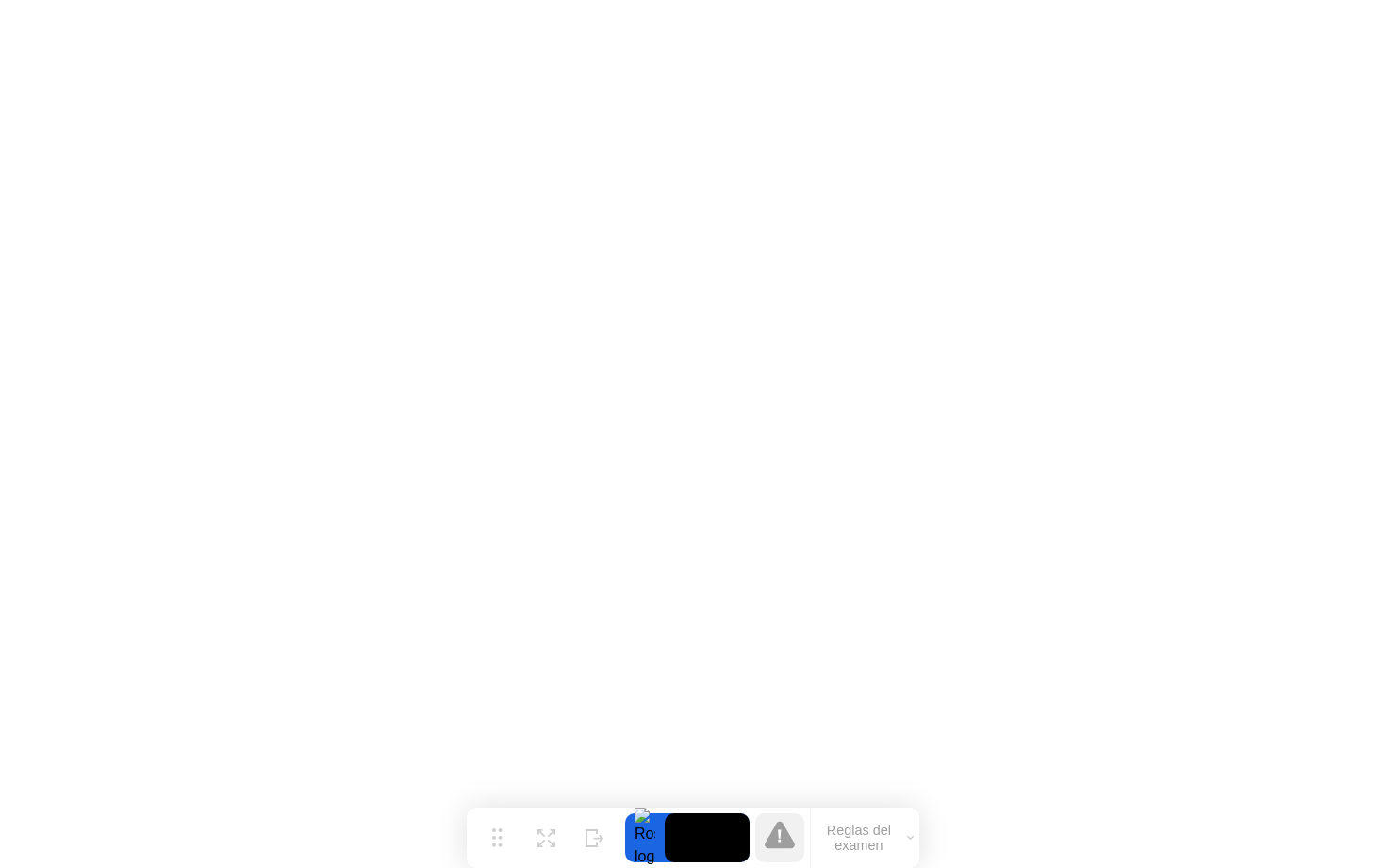
click at [786, 835] on icon at bounding box center [780, 834] width 31 height 28
click at [772, 843] on icon at bounding box center [780, 834] width 31 height 28
click at [771, 830] on icon at bounding box center [780, 835] width 31 height 31
click at [882, 829] on button "Reglas del examen" at bounding box center [864, 837] width 108 height 33
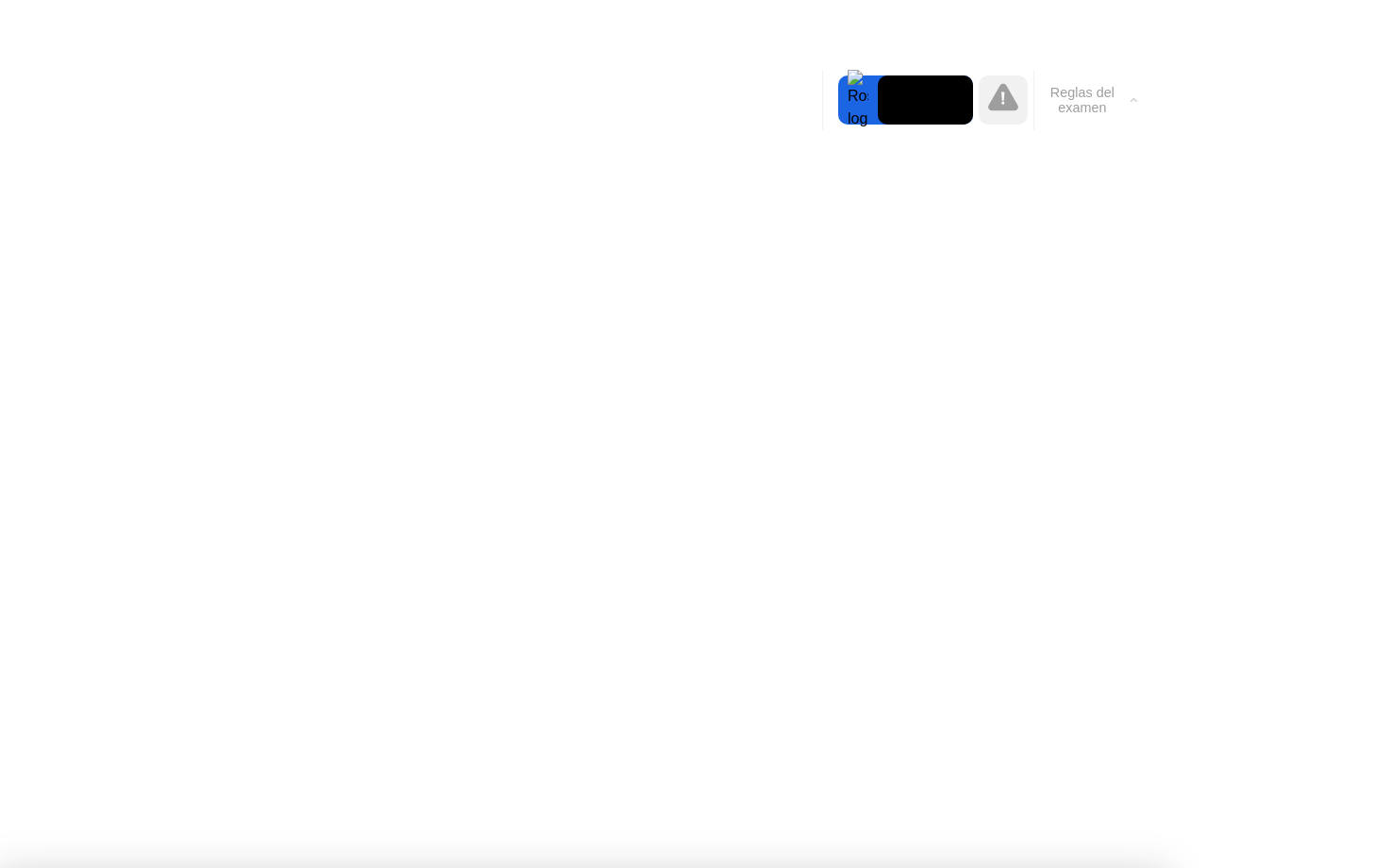
click at [1004, 107] on icon at bounding box center [1004, 97] width 31 height 28
